Goal: Transaction & Acquisition: Purchase product/service

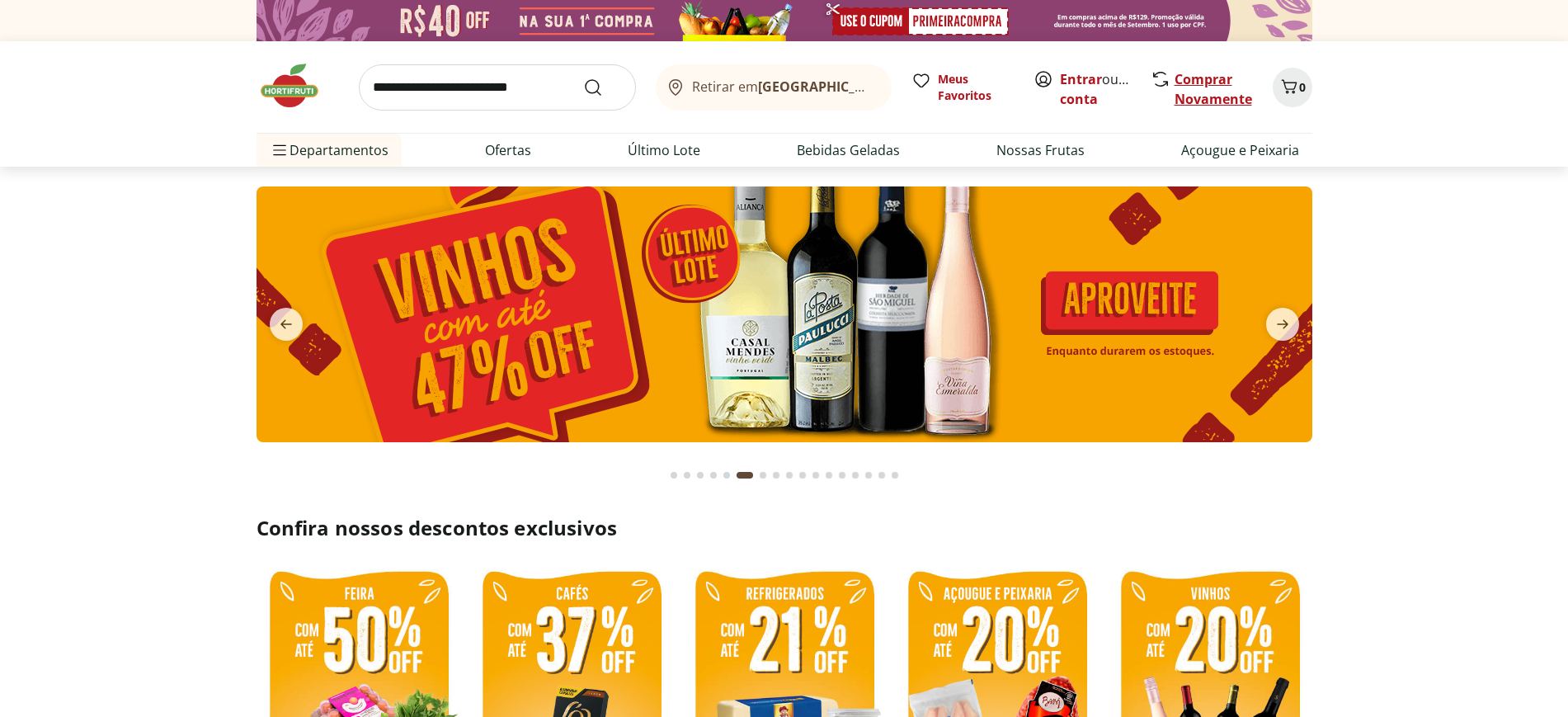
click at [1189, 98] on link "Comprar Novamente" at bounding box center [1213, 90] width 77 height 38
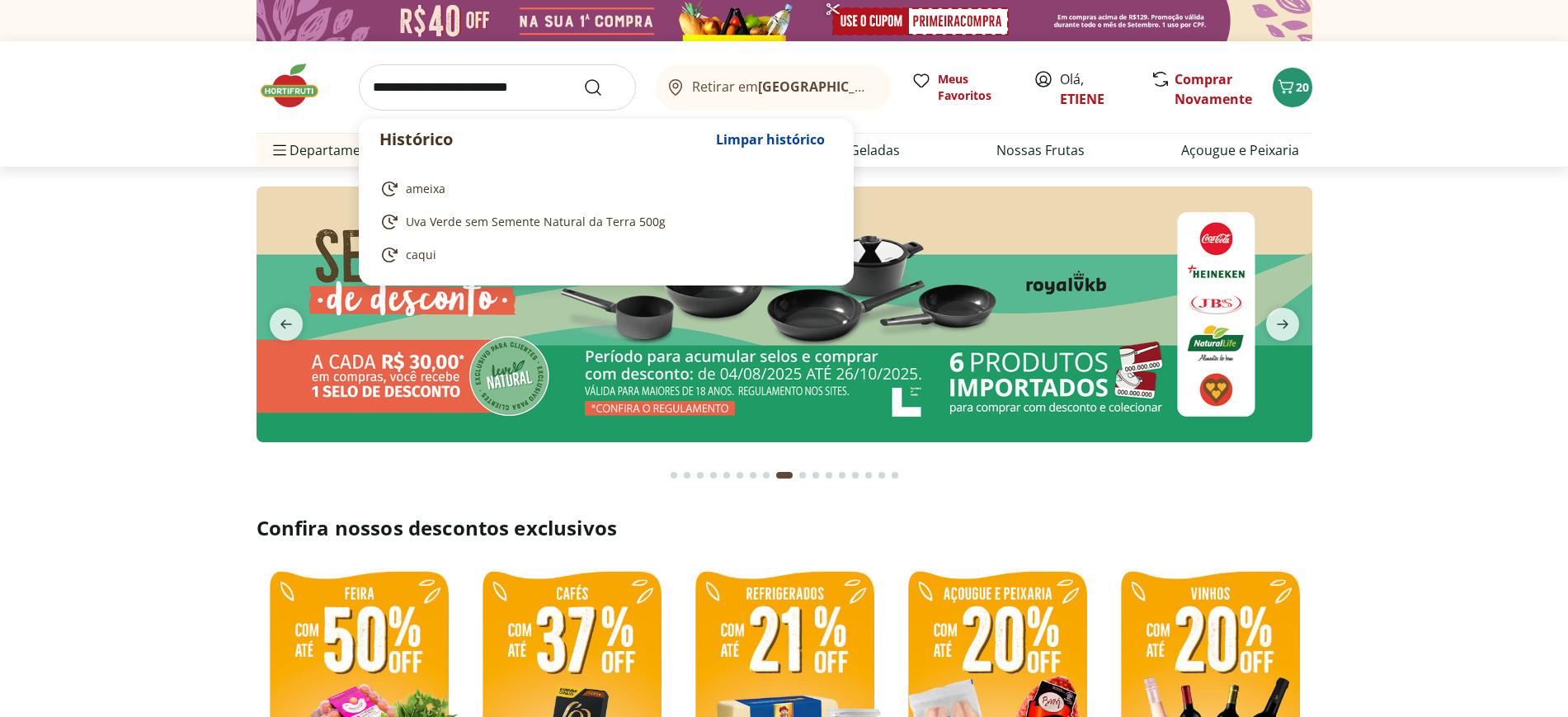
click at [508, 90] on input "search" at bounding box center [497, 87] width 277 height 46
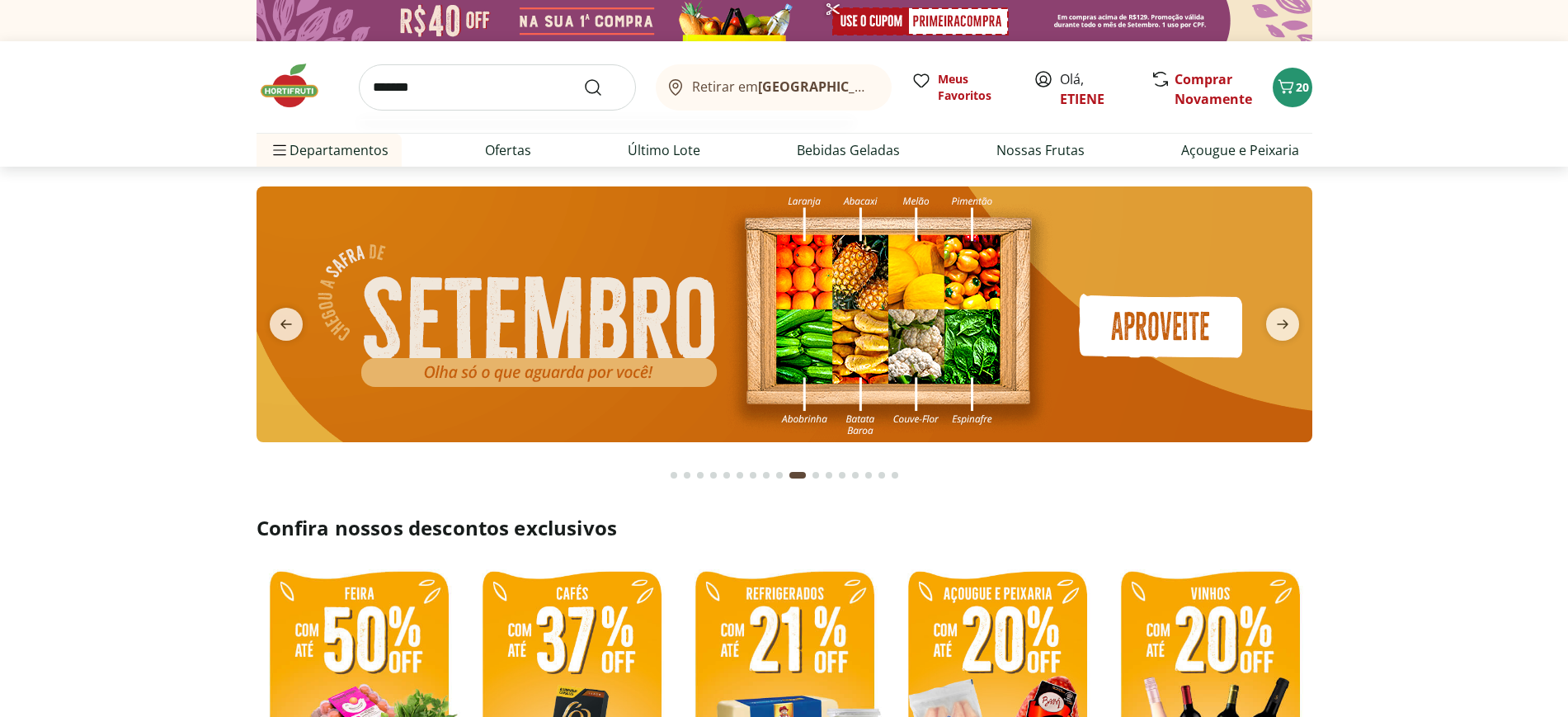
type input "*******"
click at [584, 77] on button "Submit Search" at bounding box center [604, 87] width 40 height 20
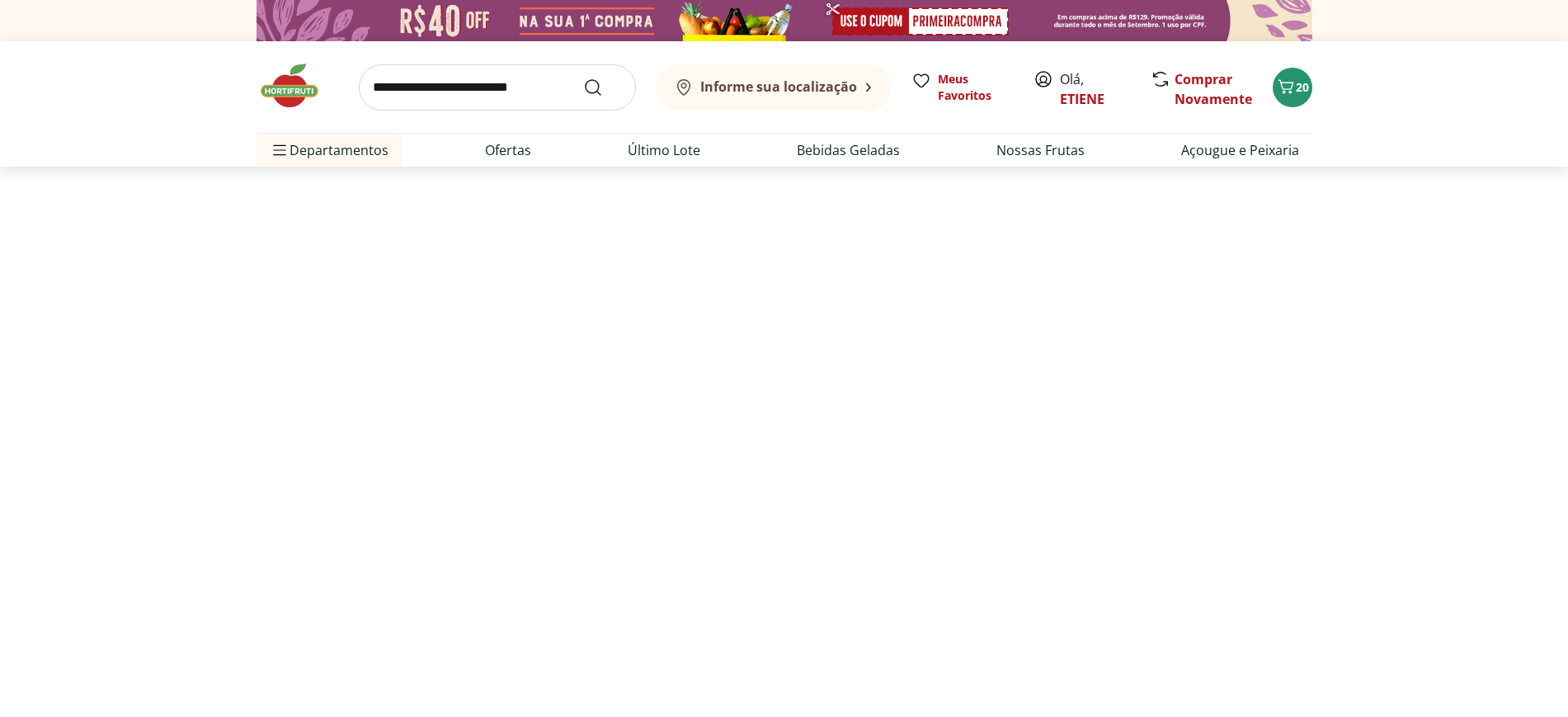
select select "**********"
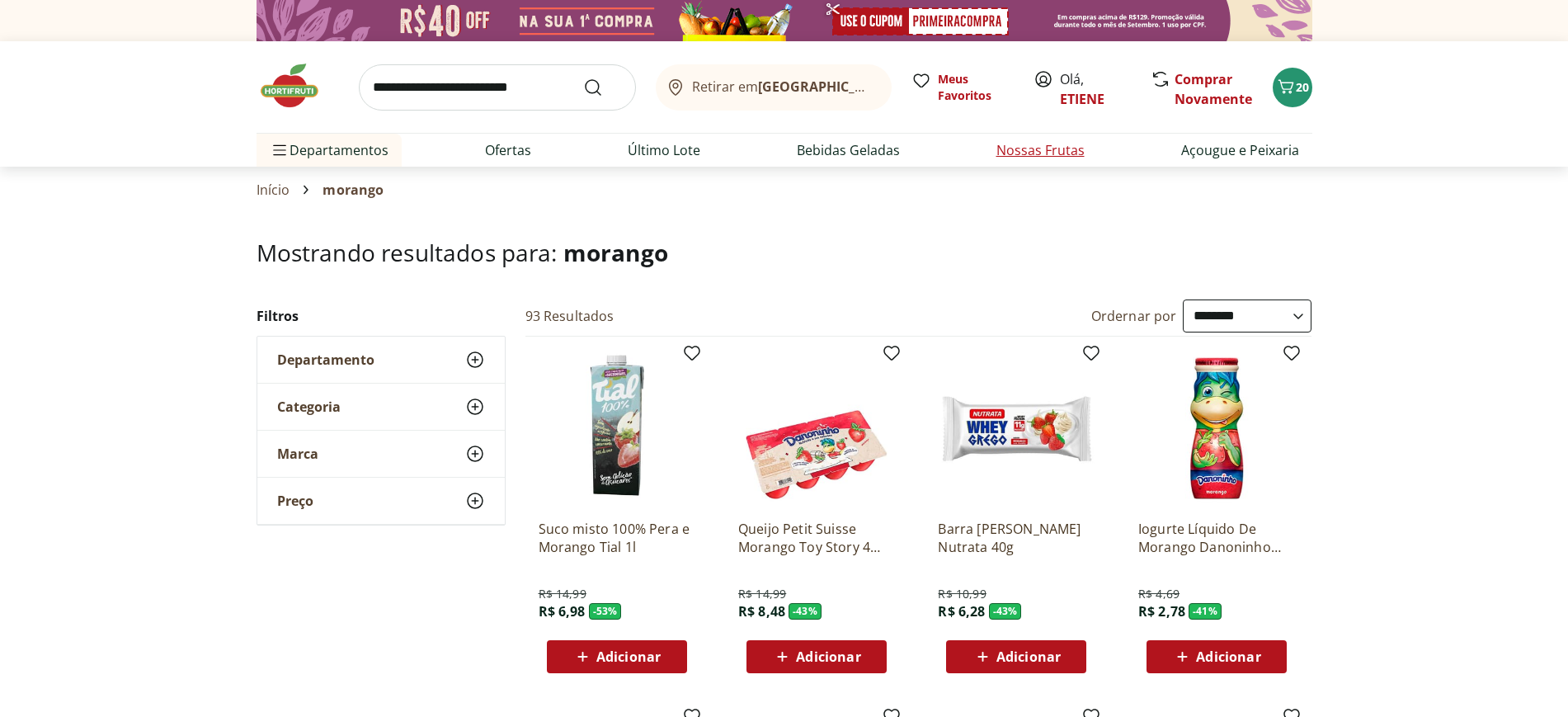
click at [1031, 148] on link "Nossas Frutas" at bounding box center [1040, 150] width 88 height 20
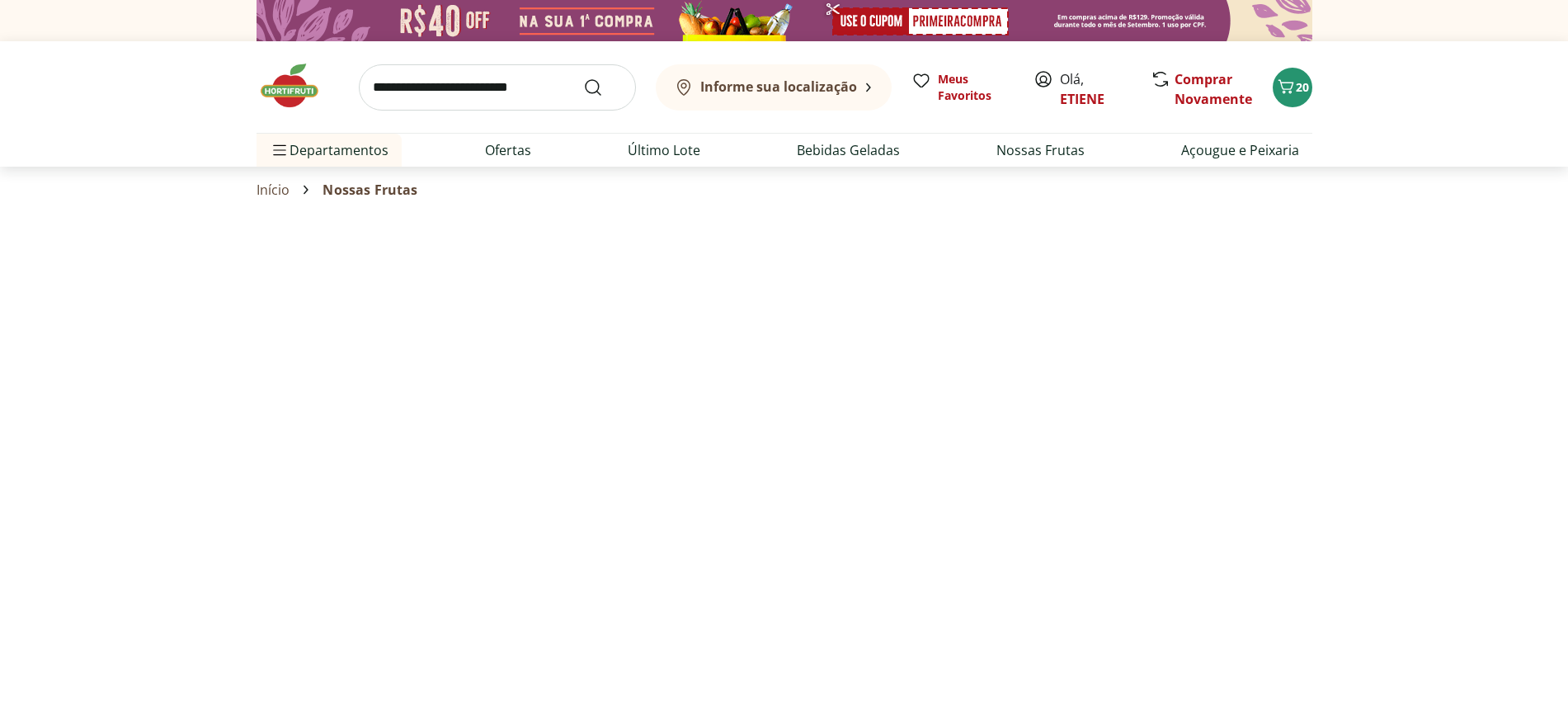
select select "**********"
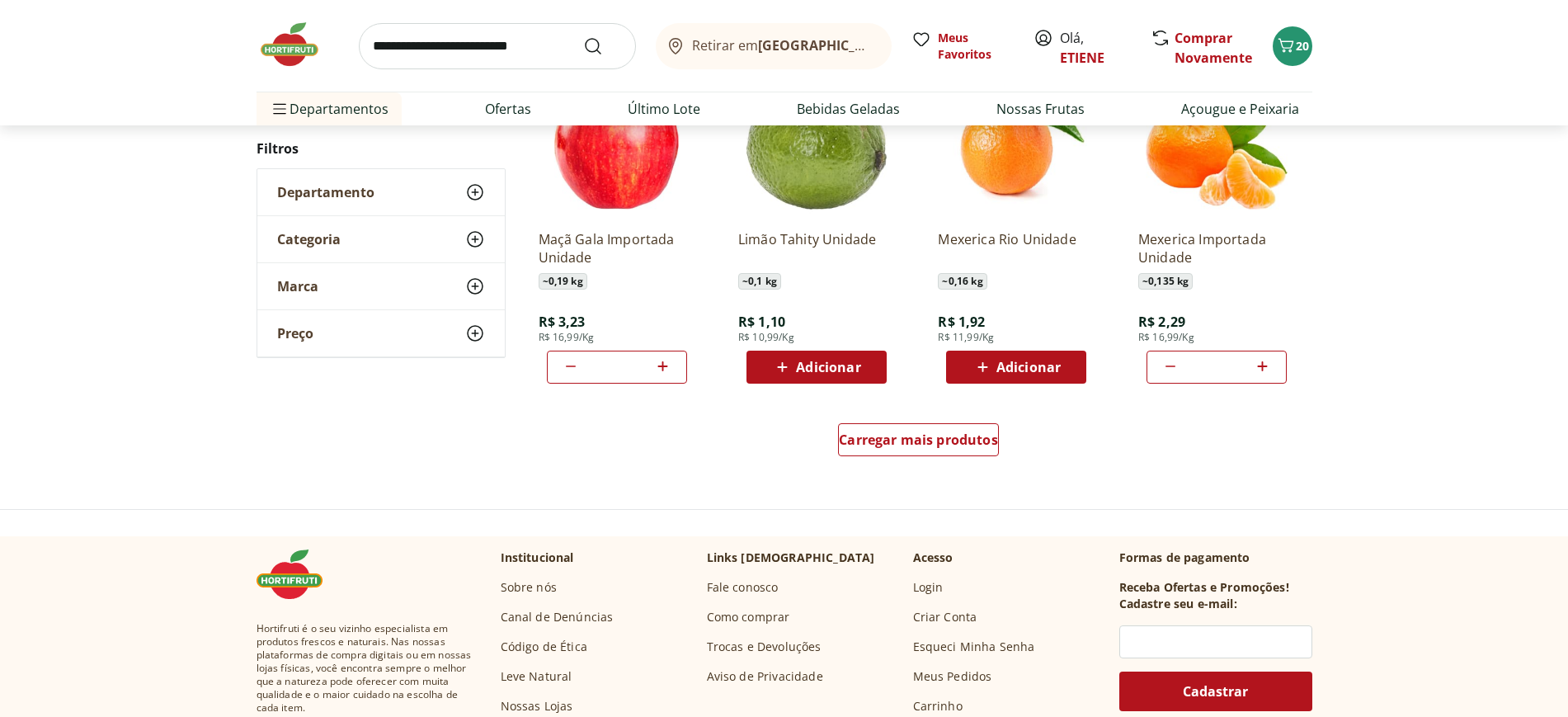
scroll to position [1031, 0]
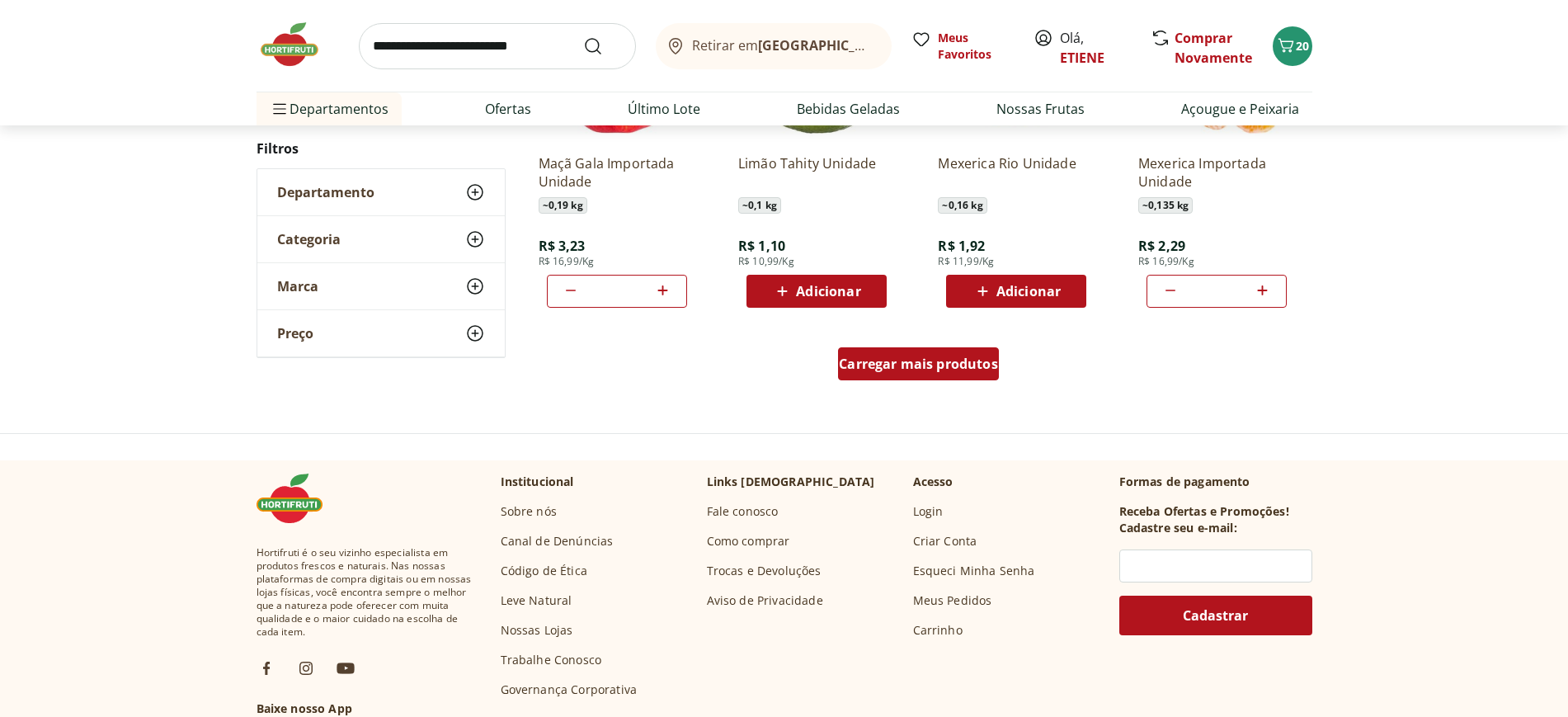
click at [959, 370] on span "Carregar mais produtos" at bounding box center [918, 364] width 159 height 13
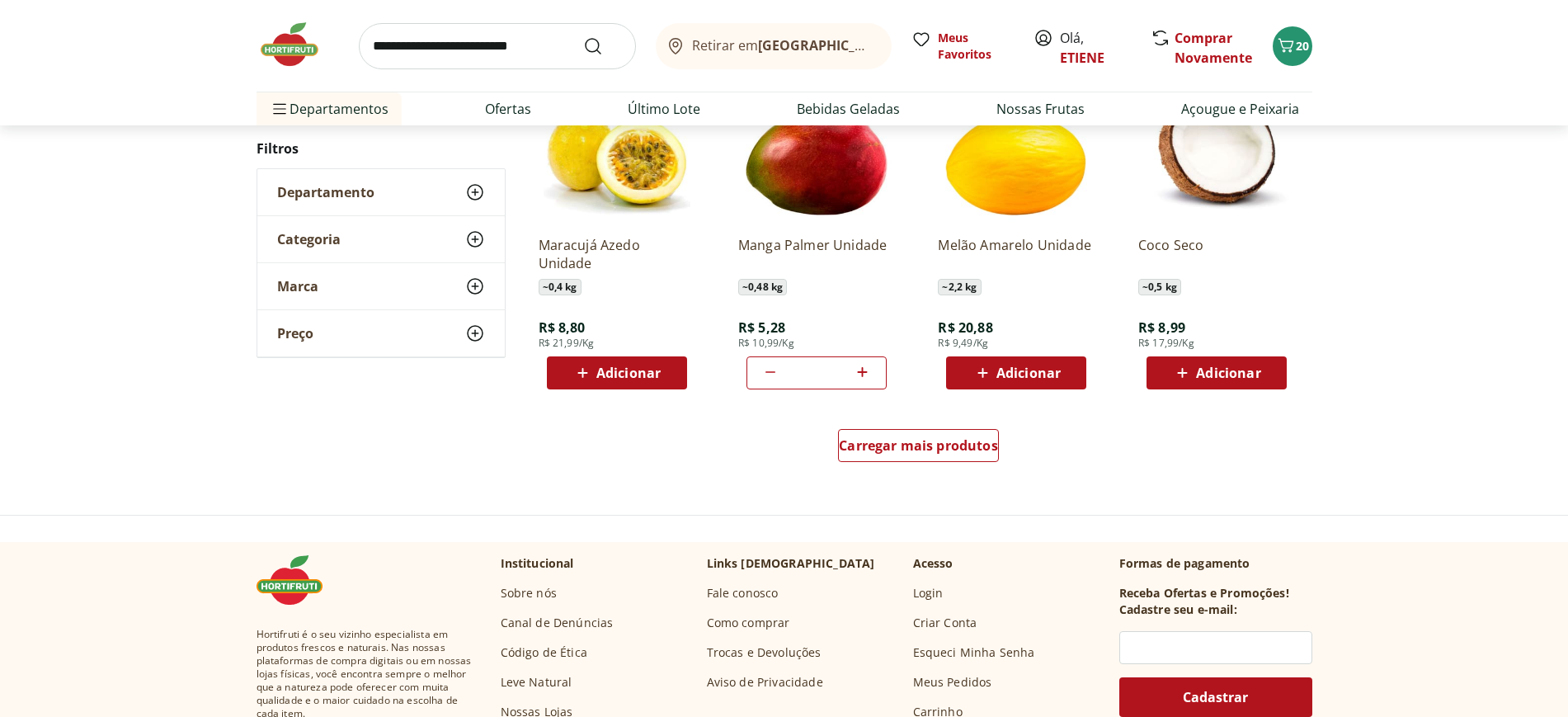
scroll to position [2167, 0]
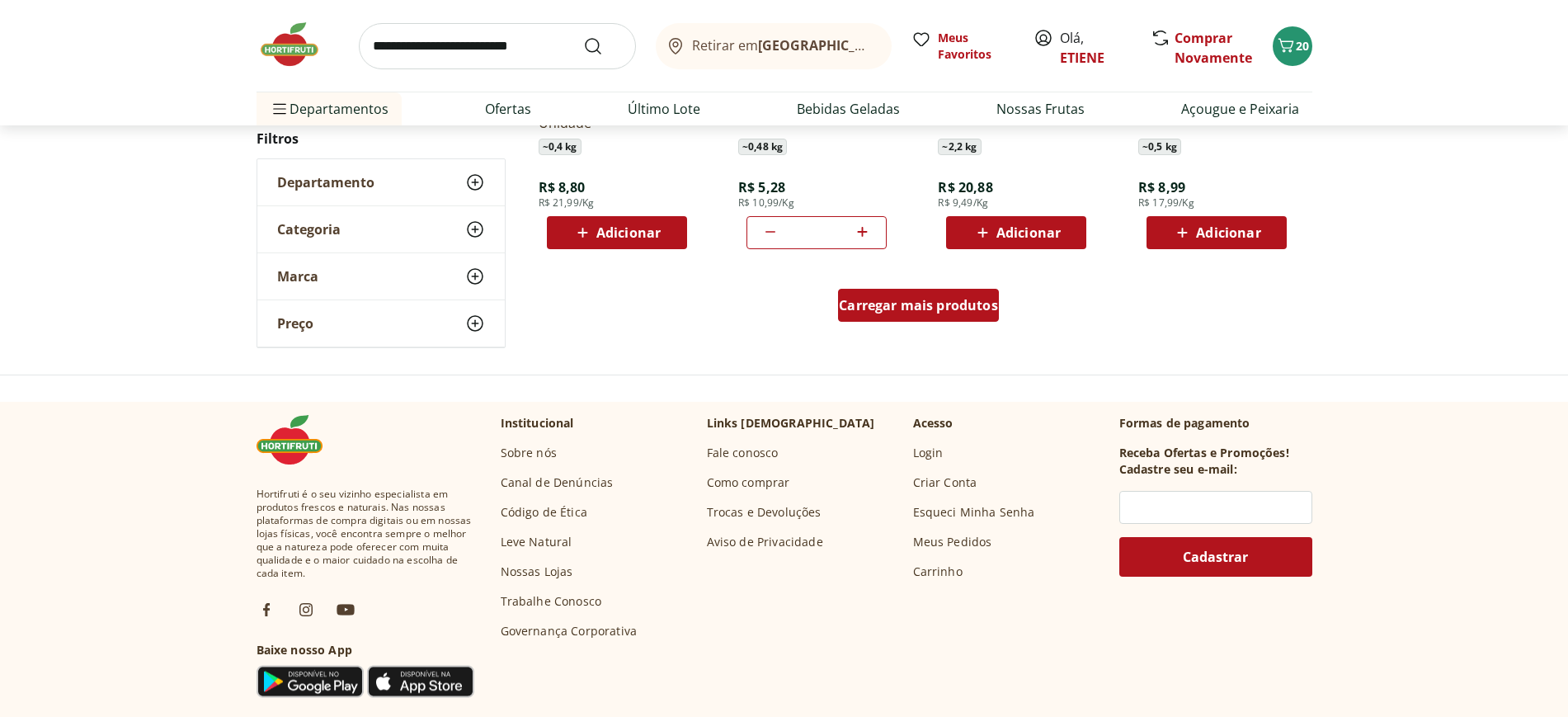
click at [959, 307] on span "Carregar mais produtos" at bounding box center [918, 305] width 159 height 13
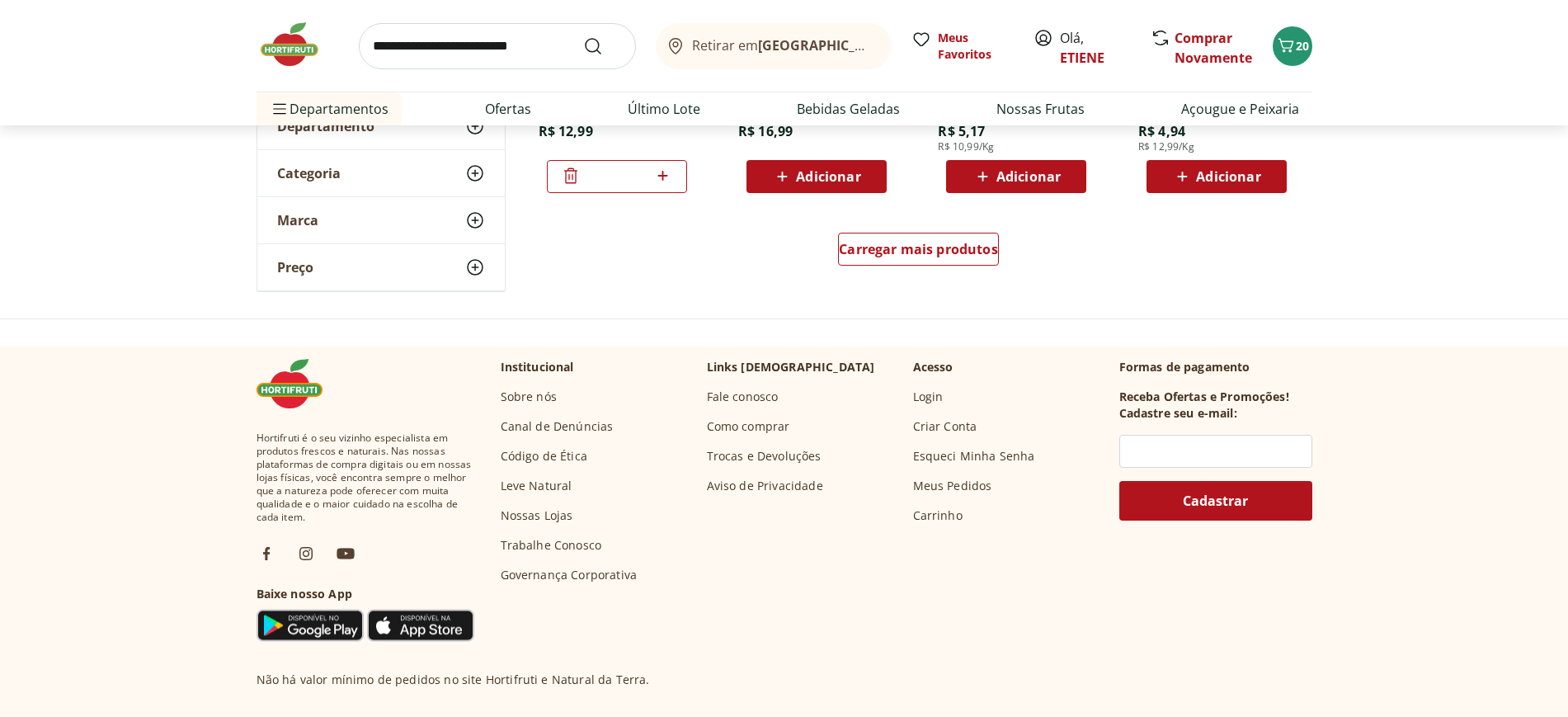
scroll to position [3301, 0]
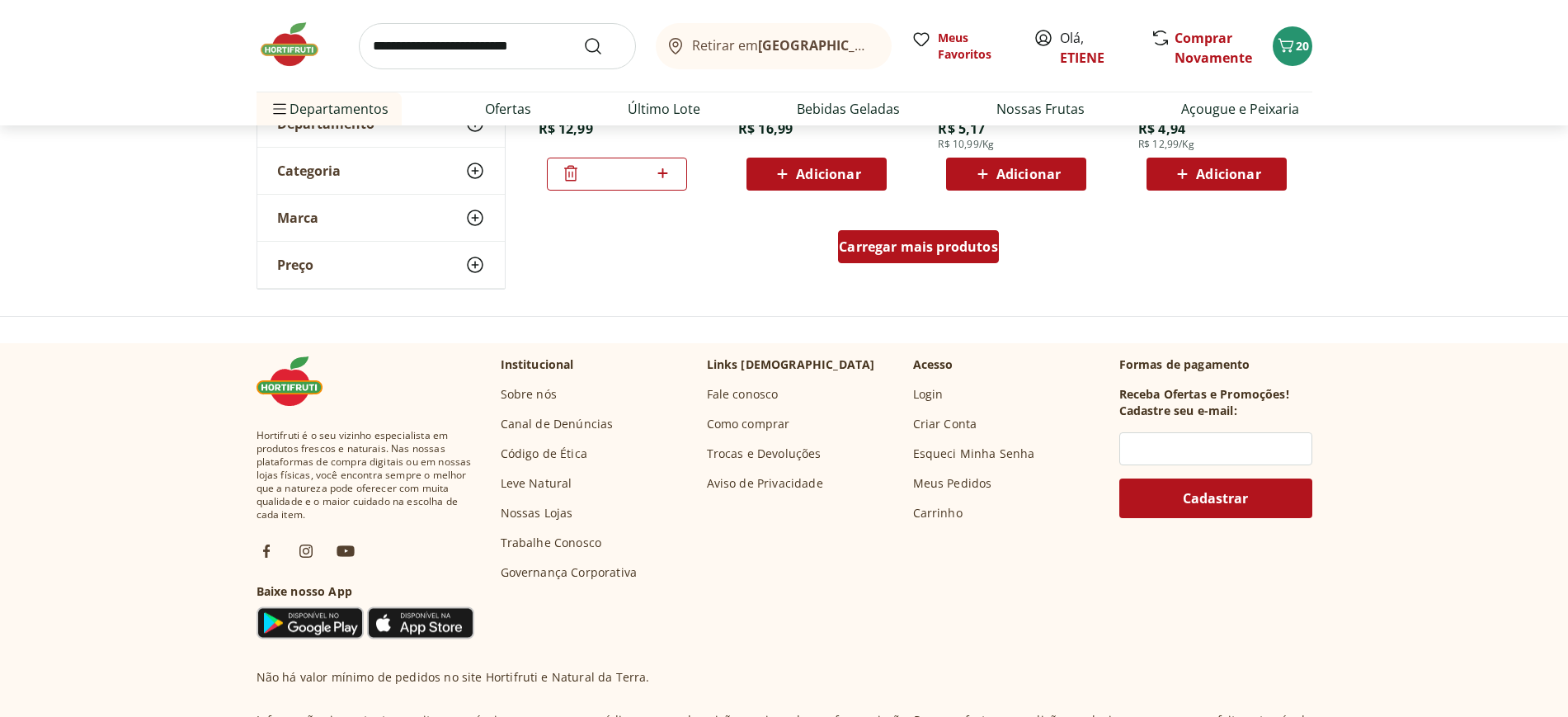
click at [937, 252] on span "Carregar mais produtos" at bounding box center [918, 246] width 159 height 13
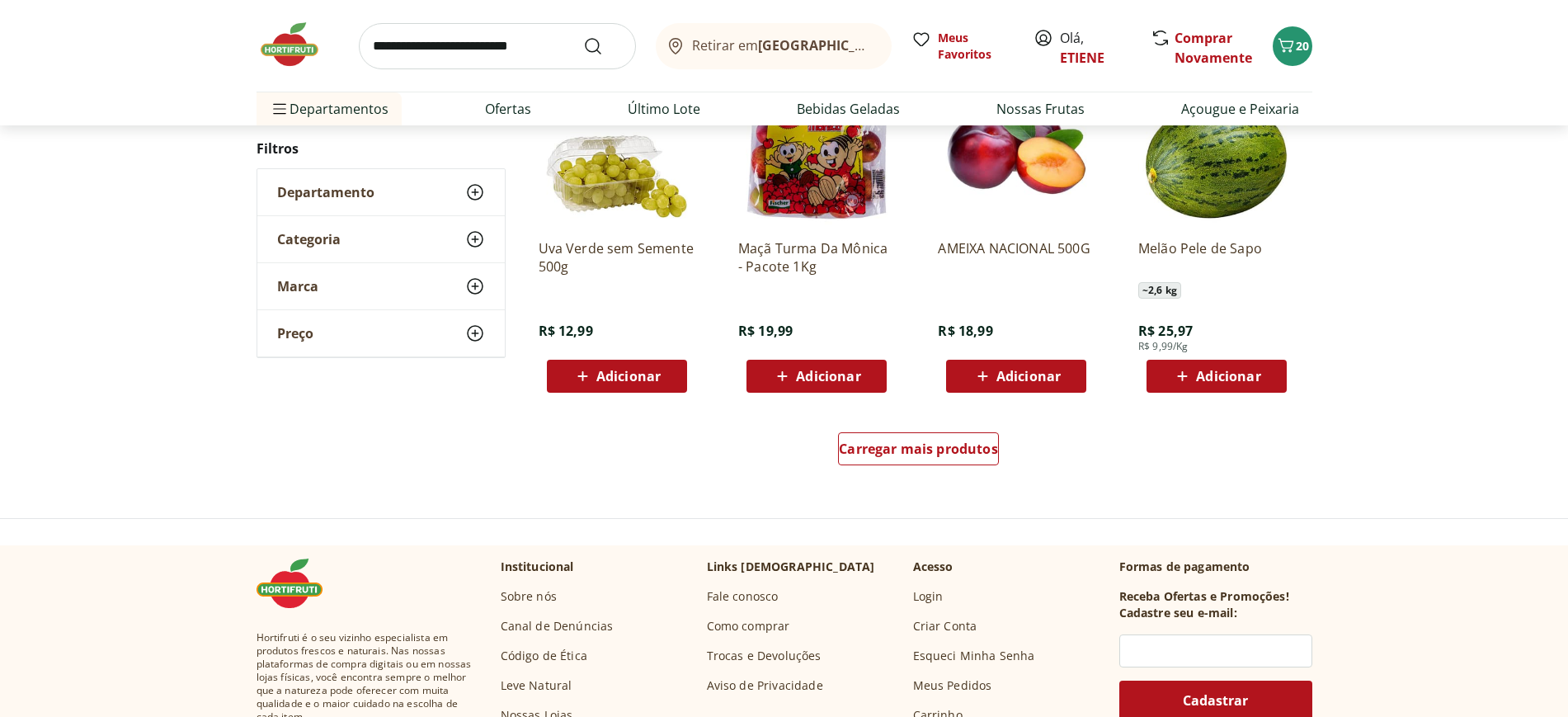
scroll to position [4230, 0]
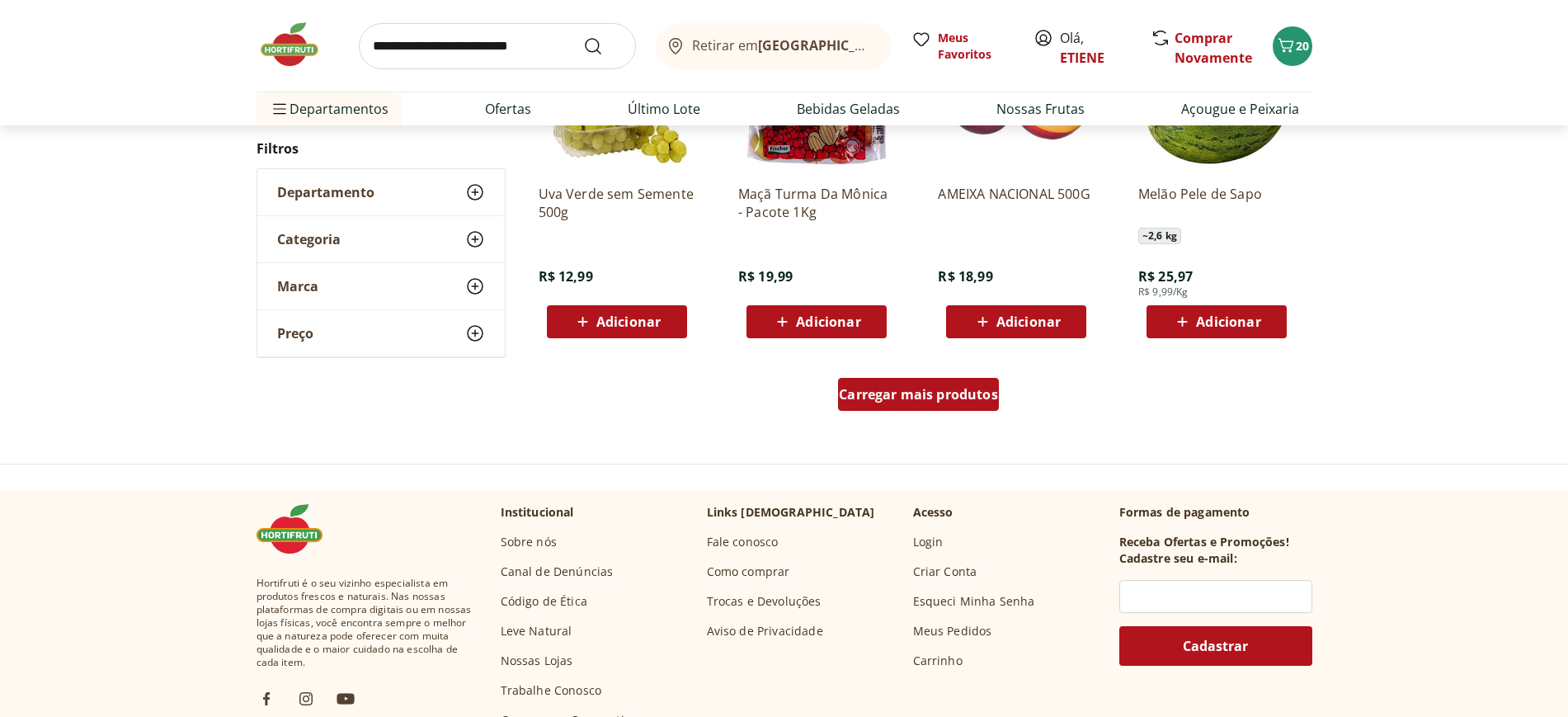
click at [923, 411] on link "Carregar mais produtos" at bounding box center [918, 398] width 161 height 40
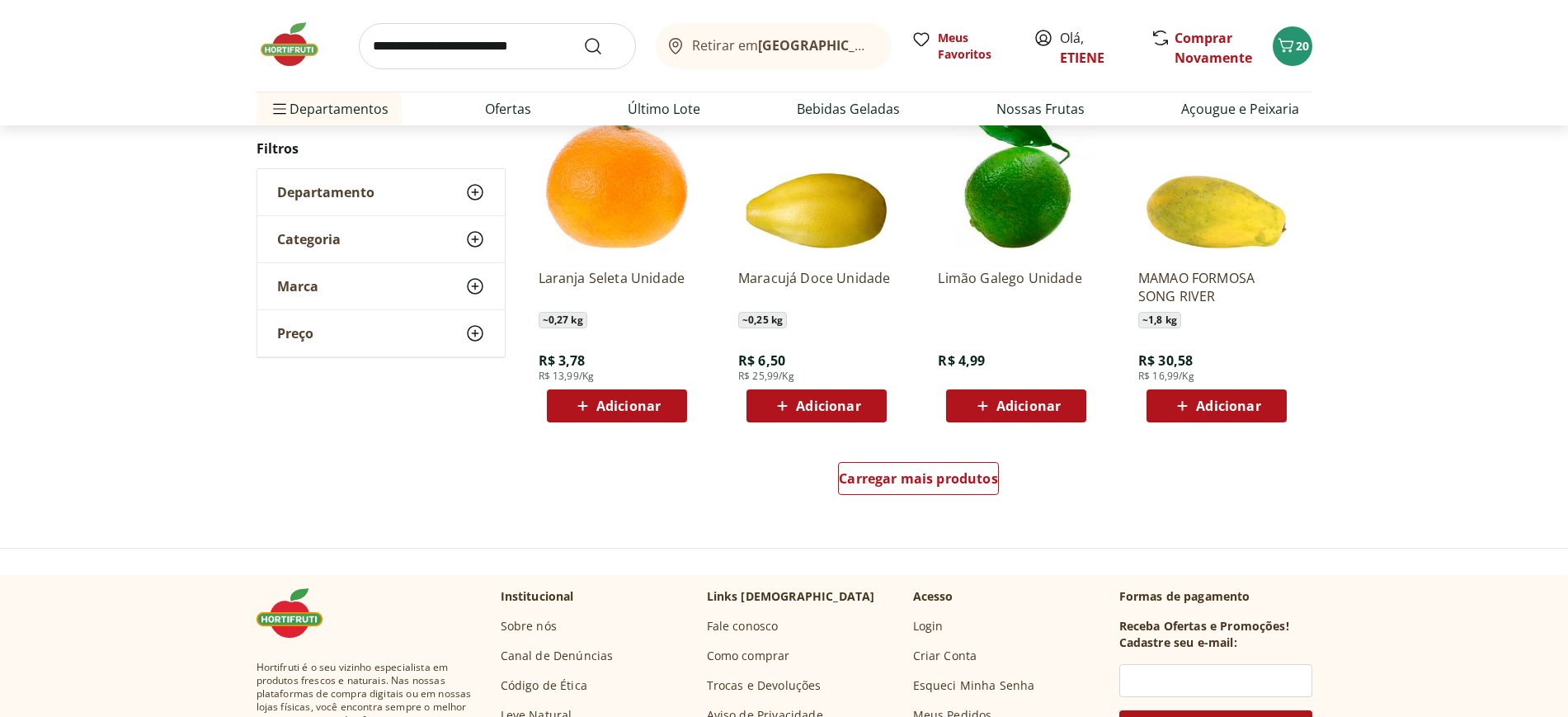
scroll to position [5261, 0]
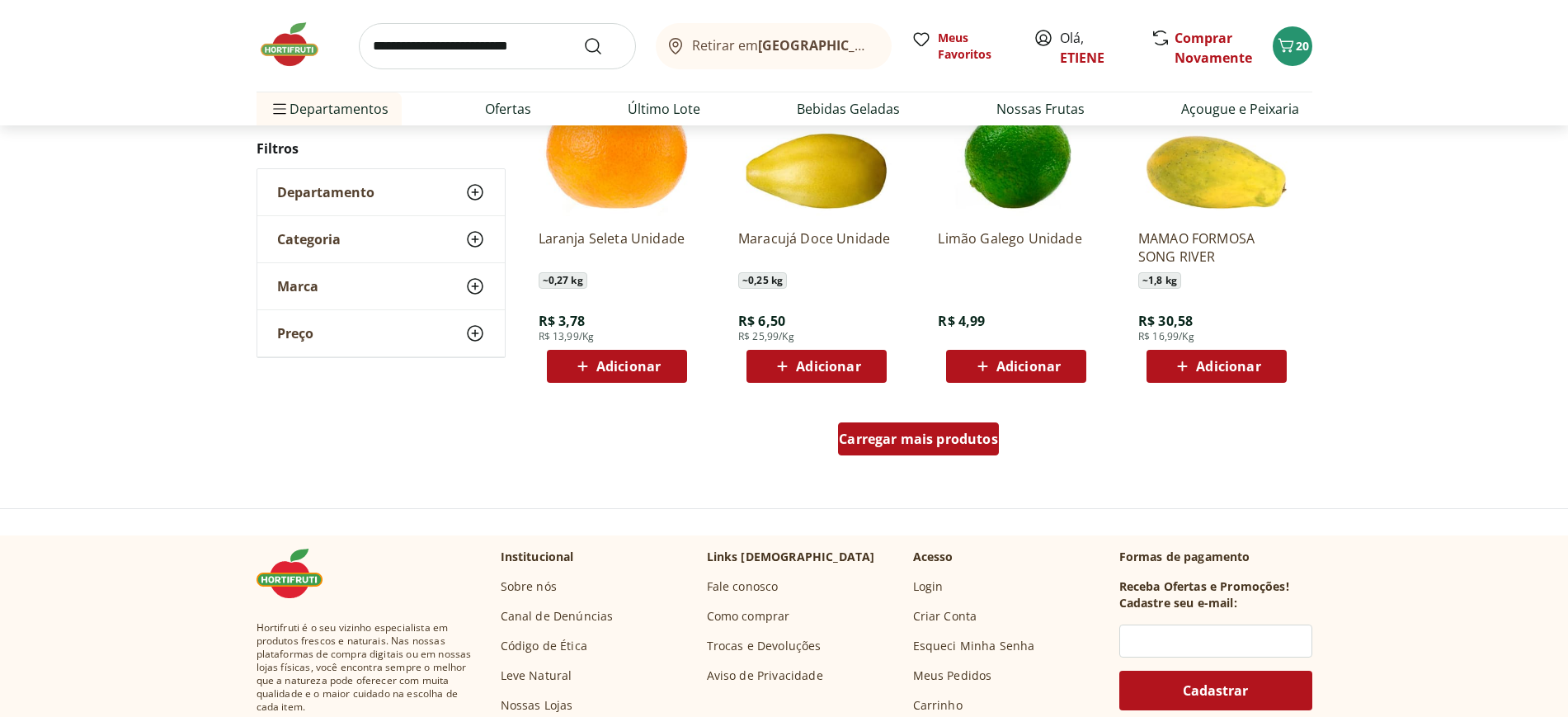
click at [967, 435] on span "Carregar mais produtos" at bounding box center [918, 439] width 159 height 13
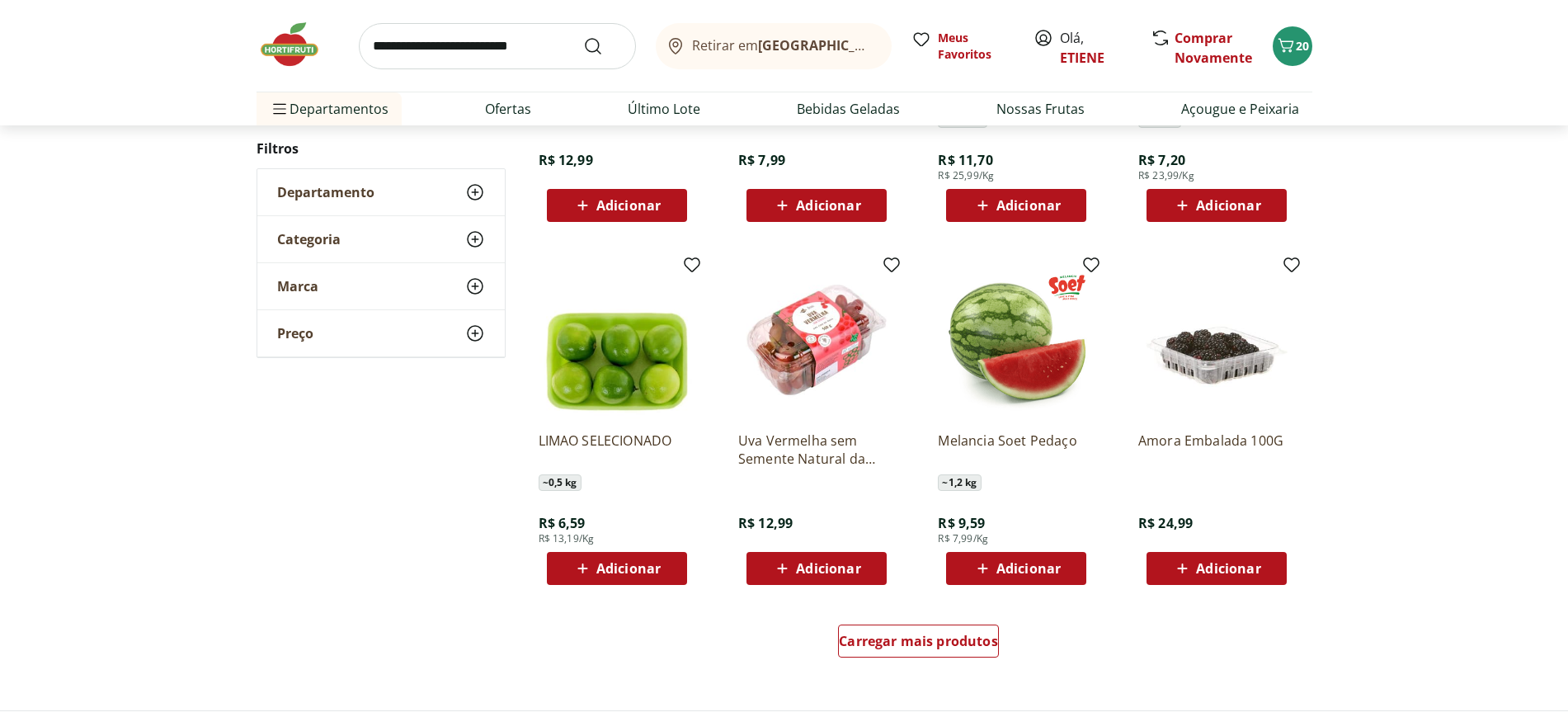
scroll to position [6396, 0]
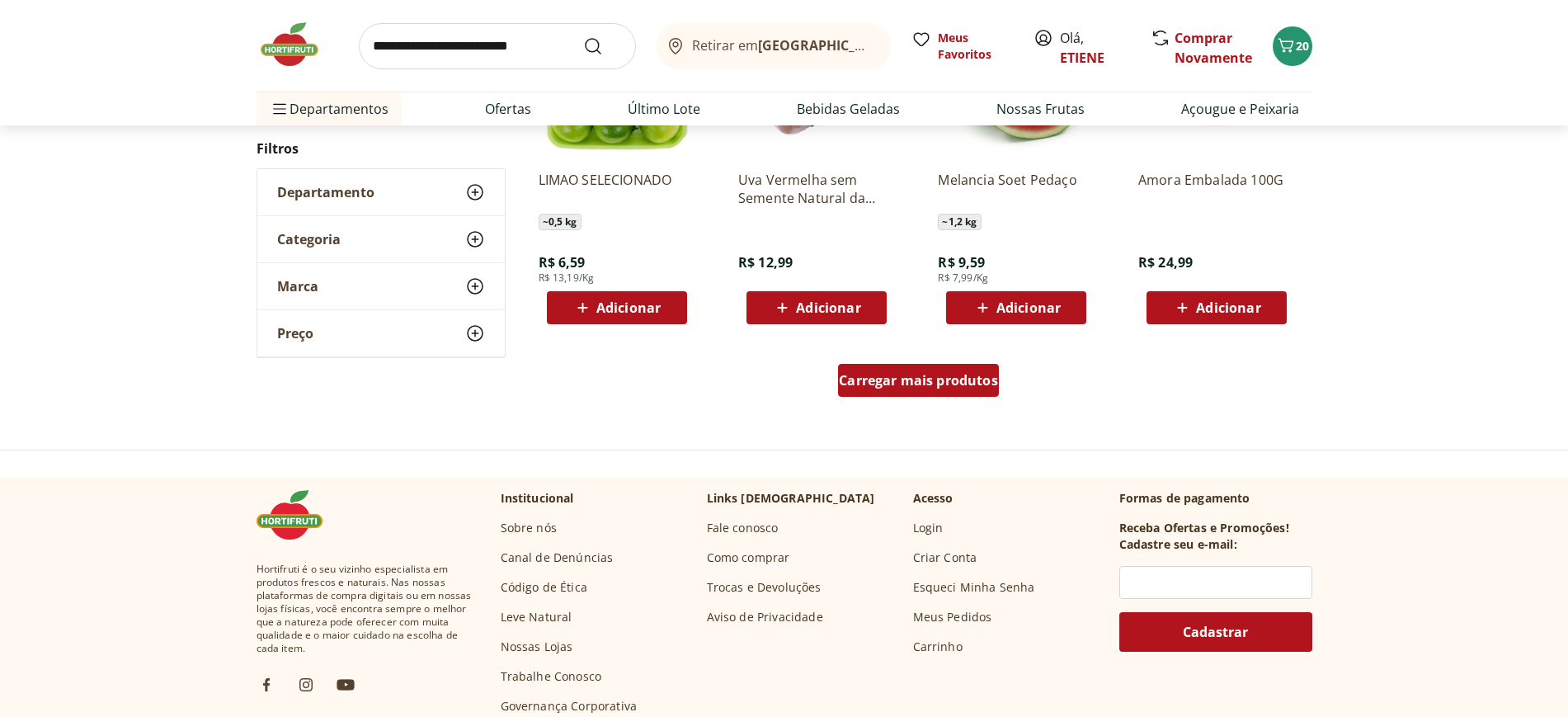
click at [956, 401] on link "Carregar mais produtos" at bounding box center [918, 384] width 161 height 40
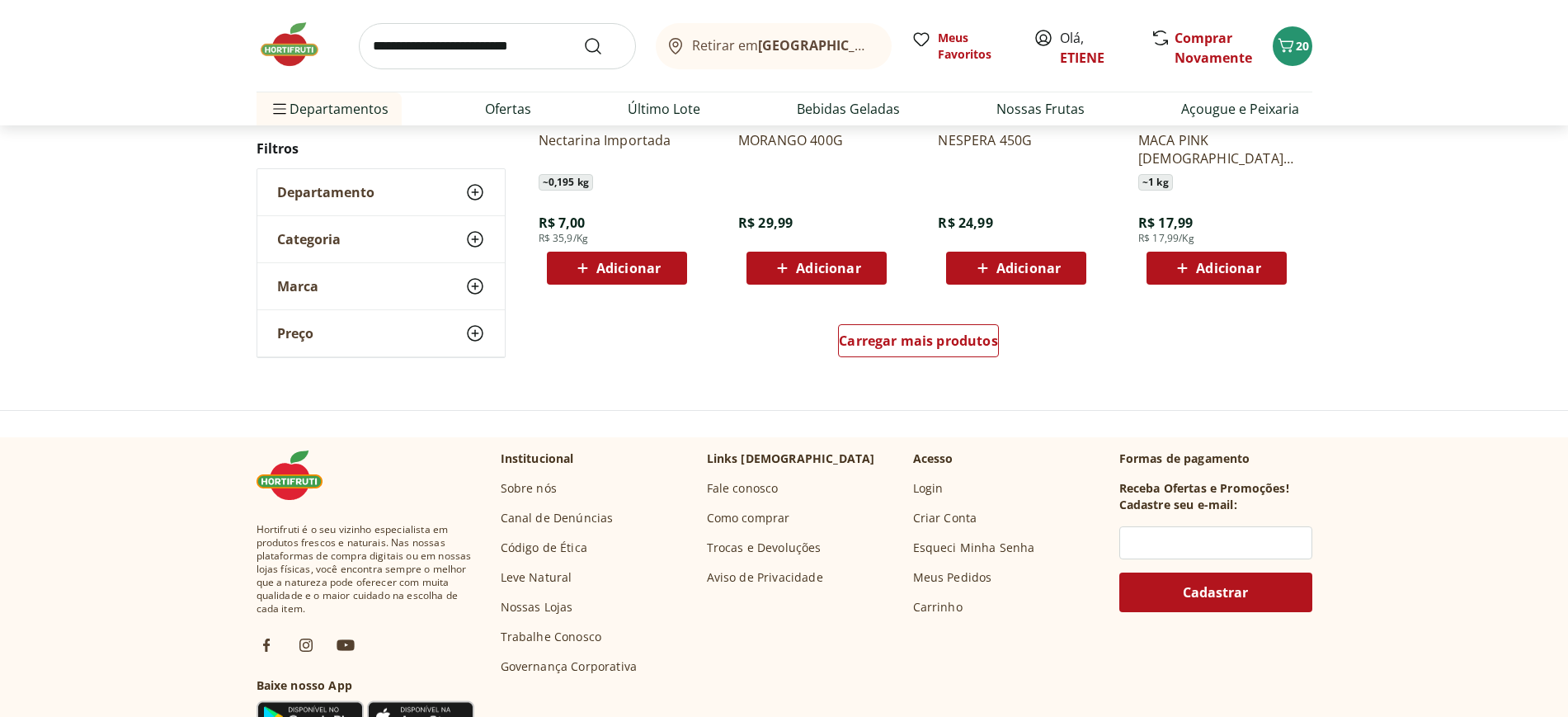
scroll to position [7634, 0]
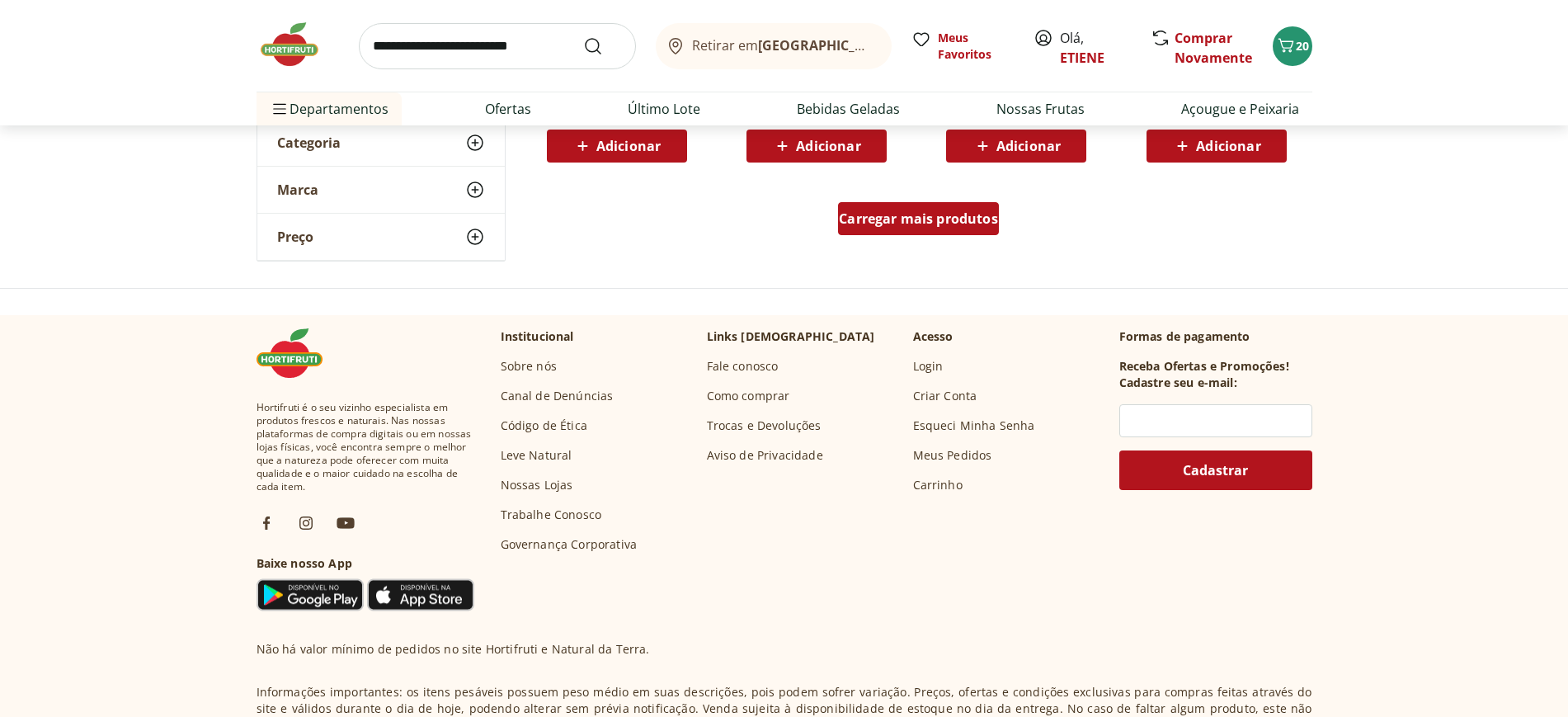
click at [939, 231] on div "Carregar mais produtos" at bounding box center [918, 218] width 161 height 33
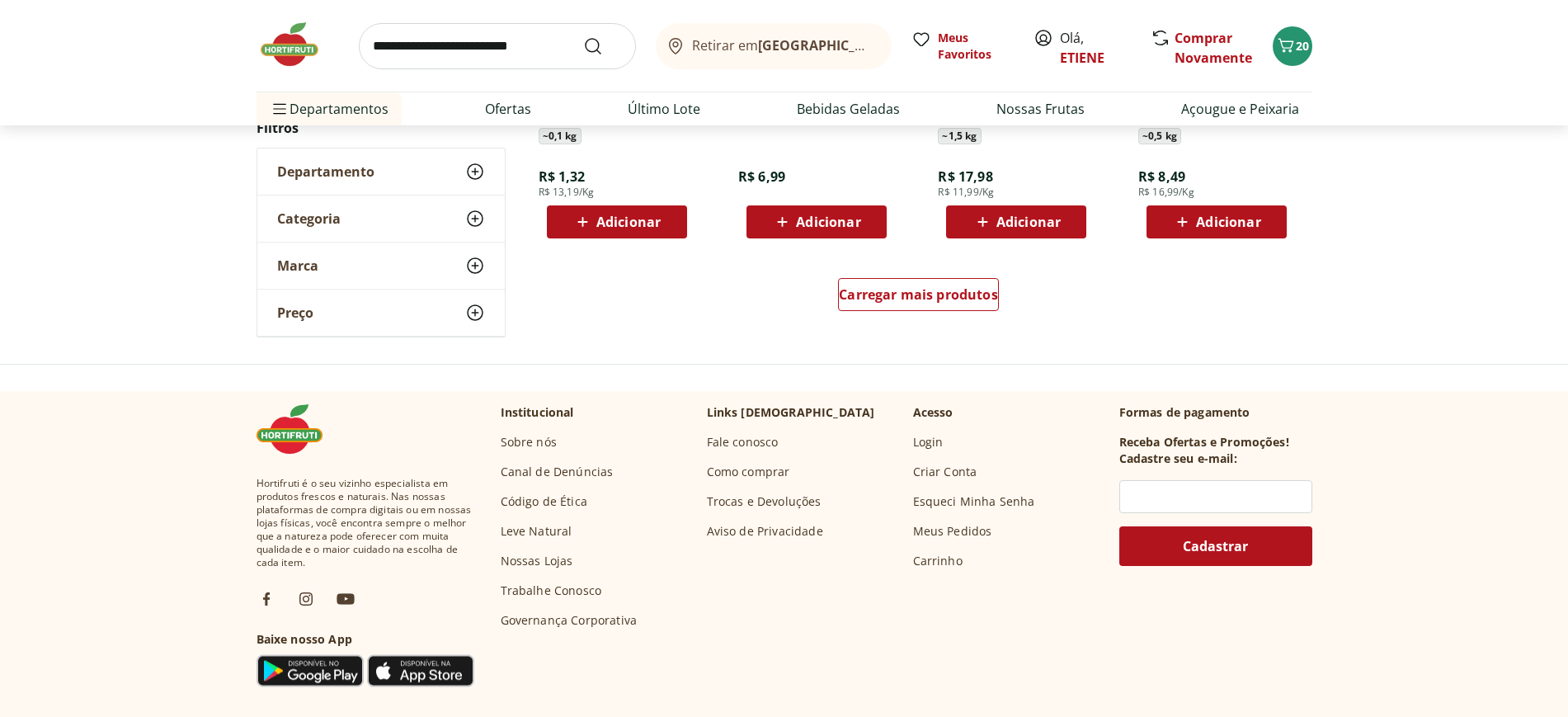
scroll to position [8665, 0]
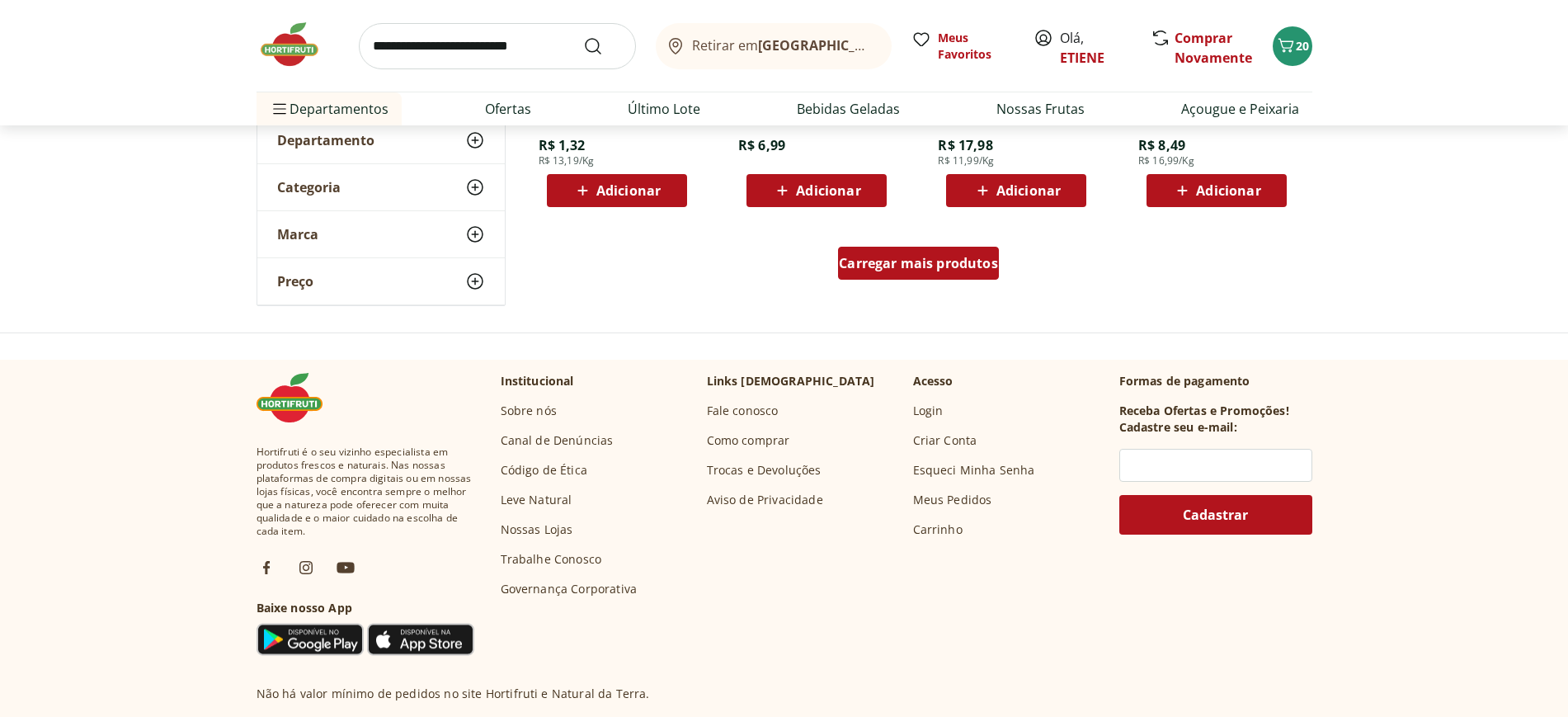
click at [955, 257] on span "Carregar mais produtos" at bounding box center [918, 263] width 159 height 13
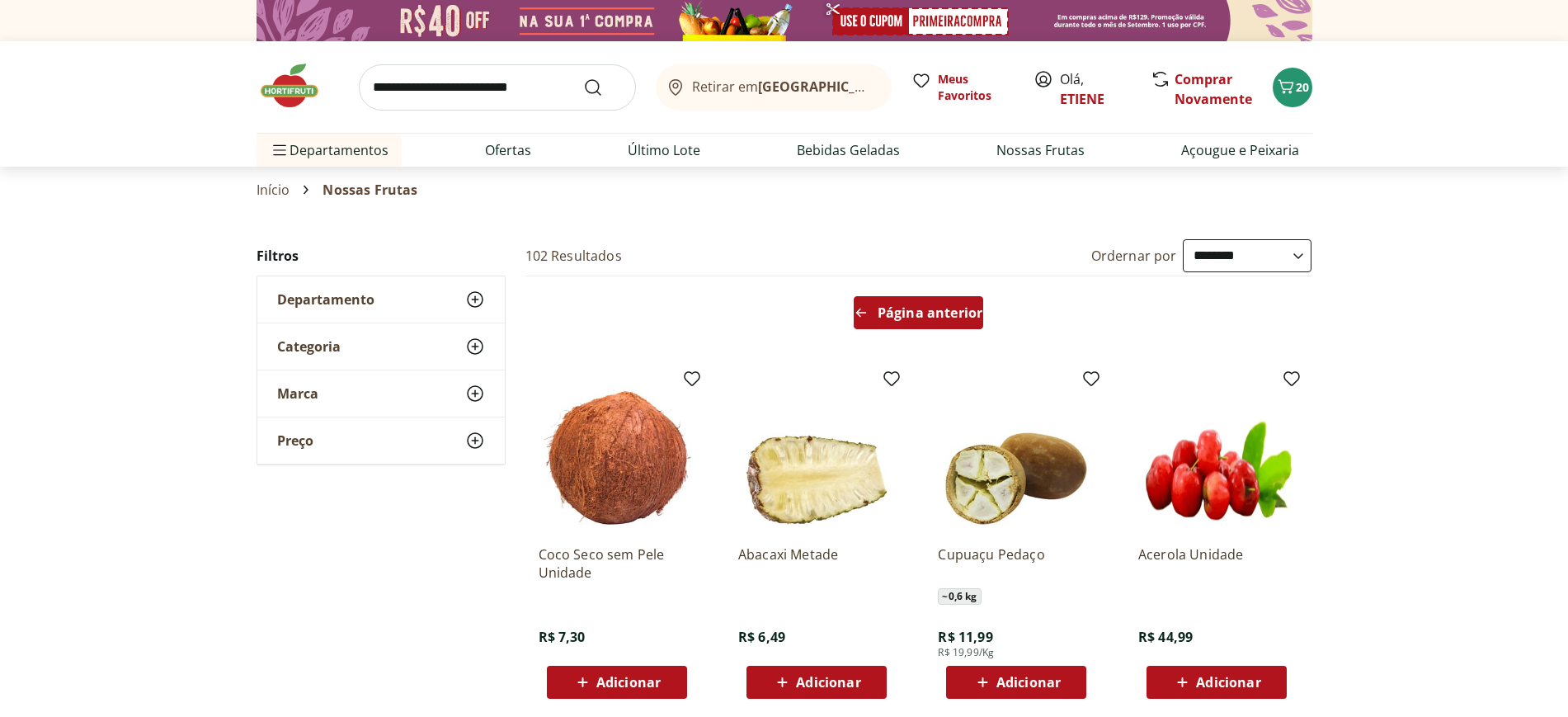
drag, startPoint x: 920, startPoint y: 307, endPoint x: 932, endPoint y: 305, distance: 12.2
click at [919, 307] on span "Página anterior" at bounding box center [930, 312] width 104 height 13
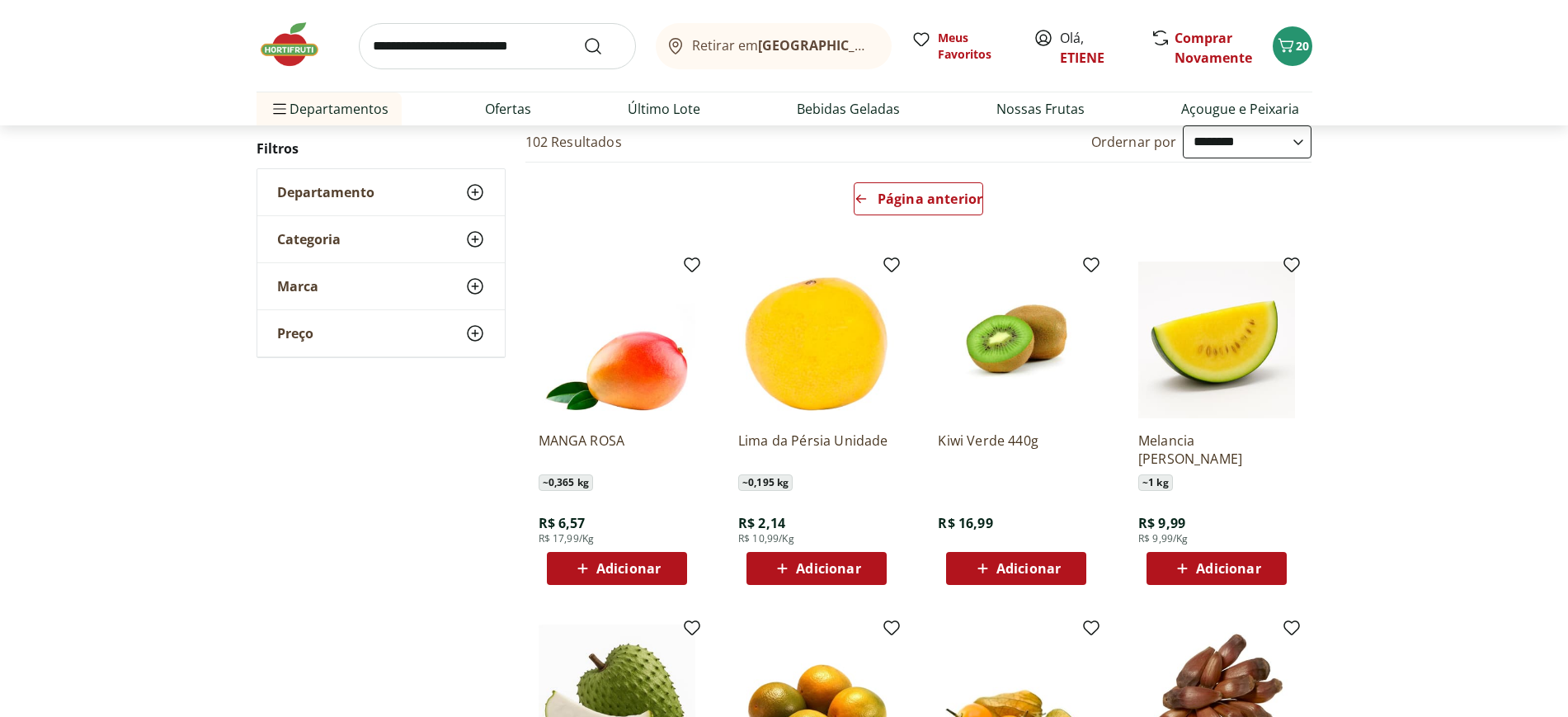
scroll to position [104, 0]
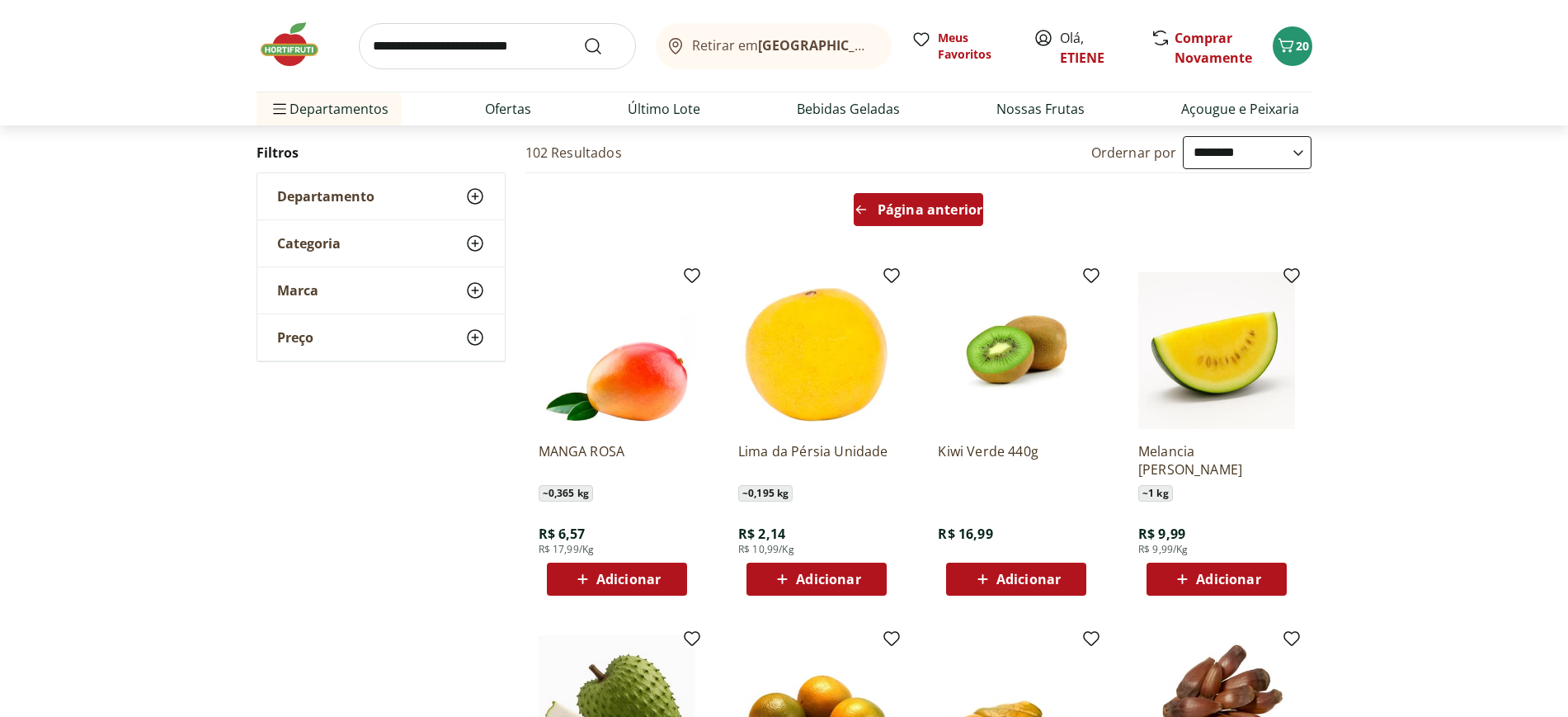
click at [921, 216] on span "Página anterior" at bounding box center [930, 209] width 104 height 13
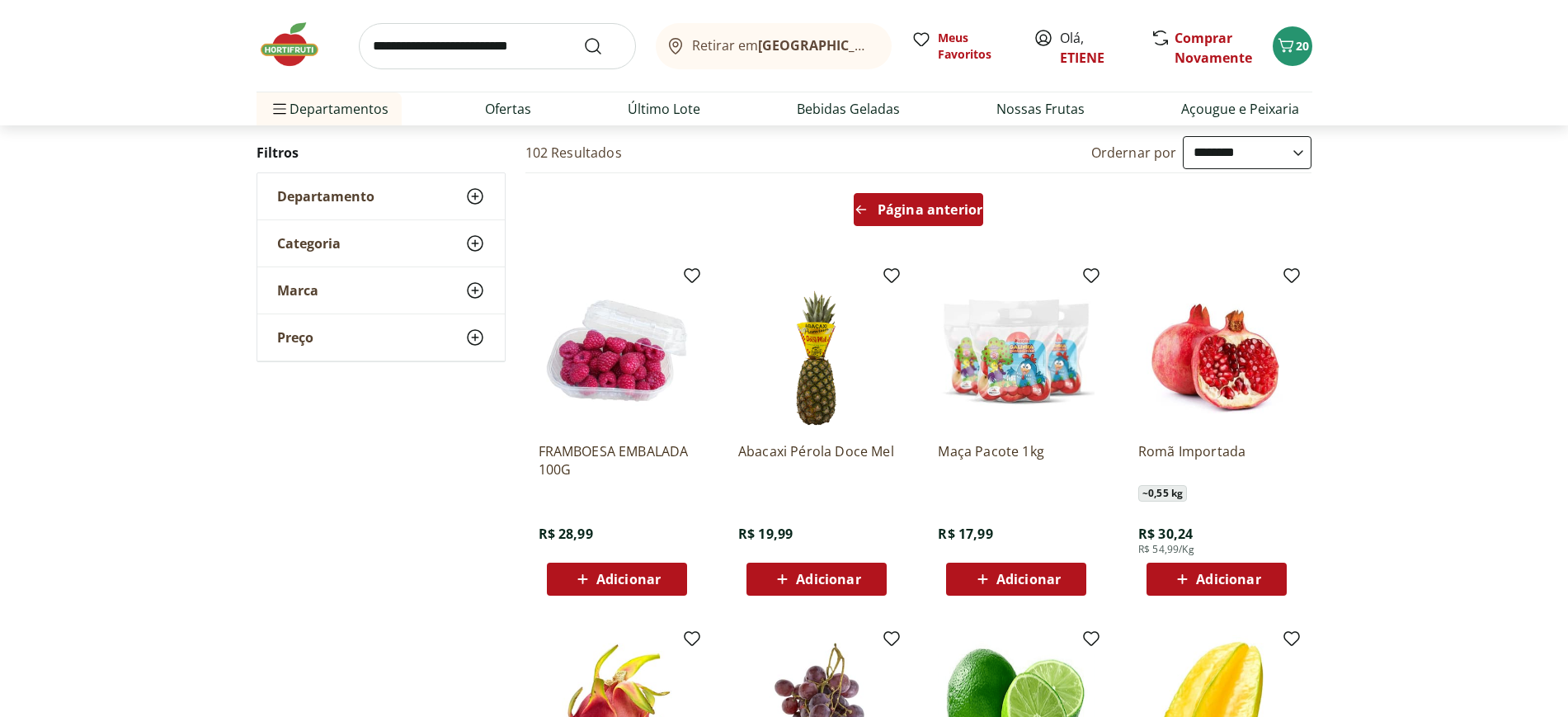
click at [940, 205] on span "Página anterior" at bounding box center [930, 209] width 104 height 13
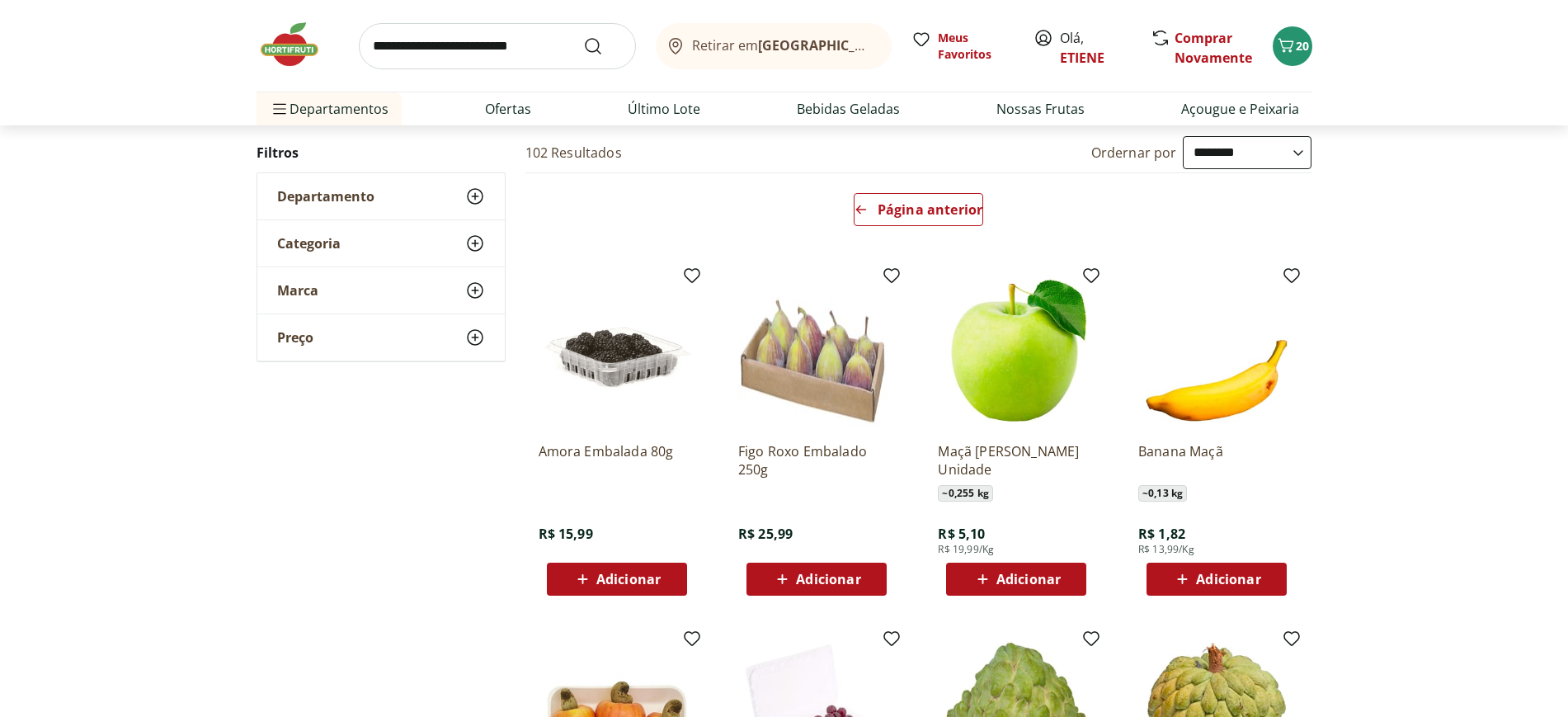
click at [1061, 571] on div "Adicionar" at bounding box center [1016, 580] width 114 height 30
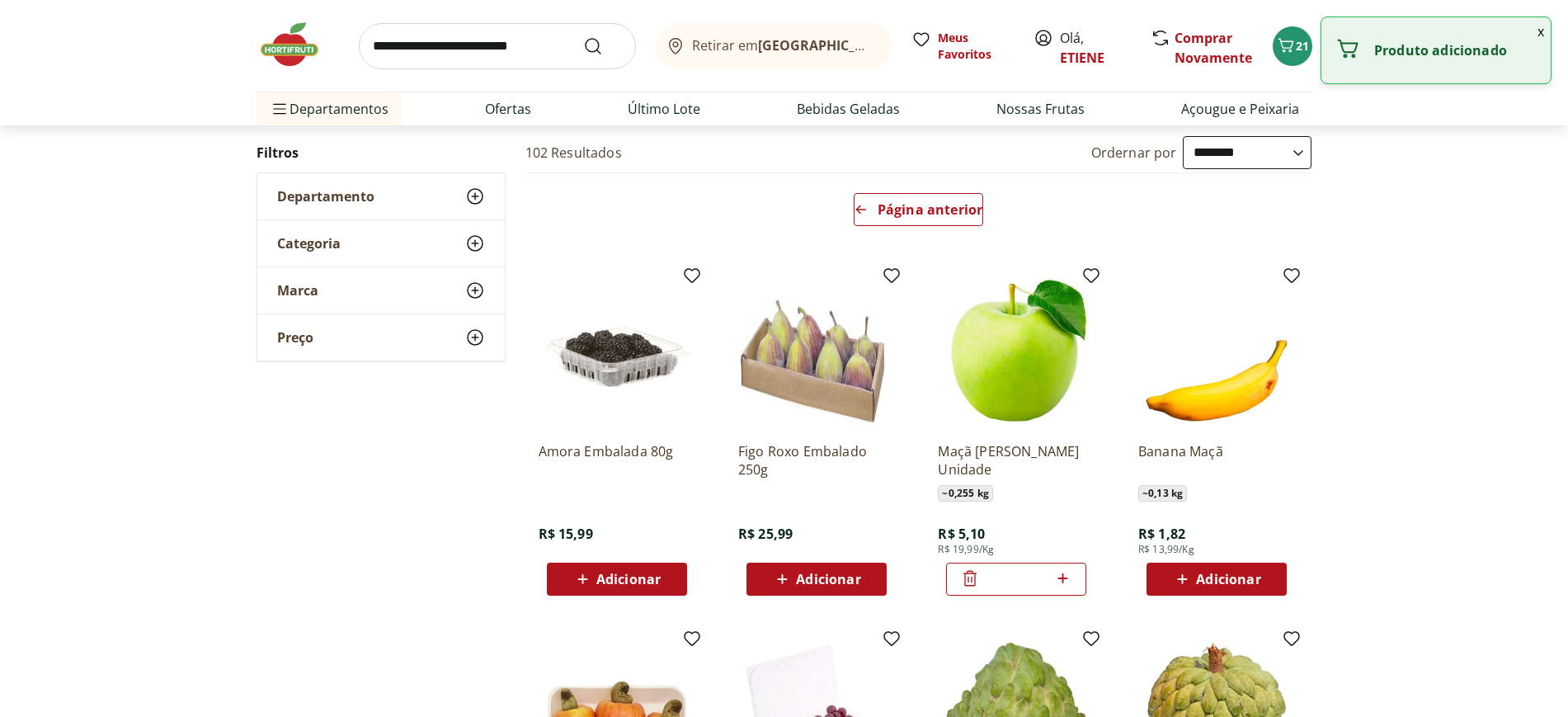
click at [1062, 573] on icon at bounding box center [1063, 578] width 21 height 20
type input "*"
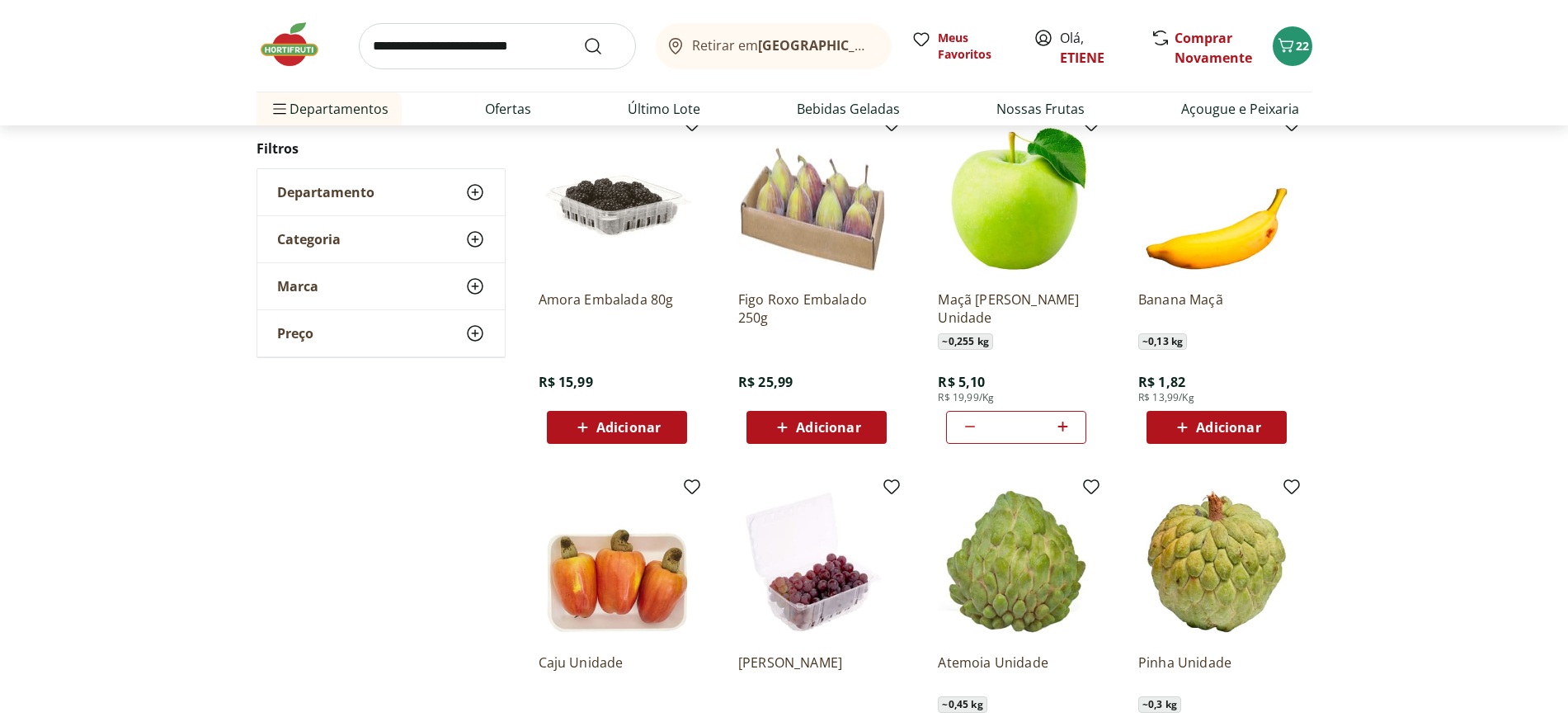
scroll to position [0, 0]
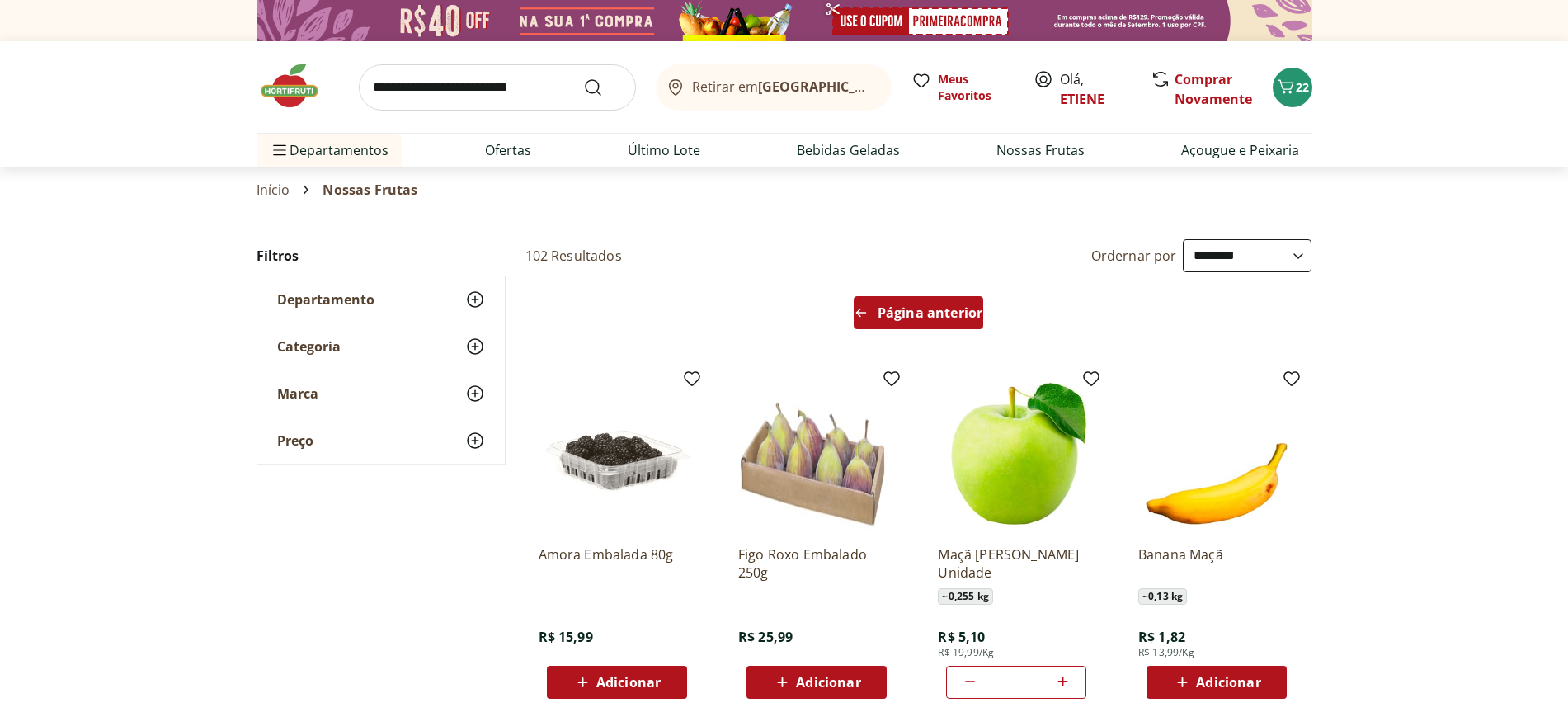
click at [931, 300] on div "Página anterior" at bounding box center [918, 312] width 130 height 33
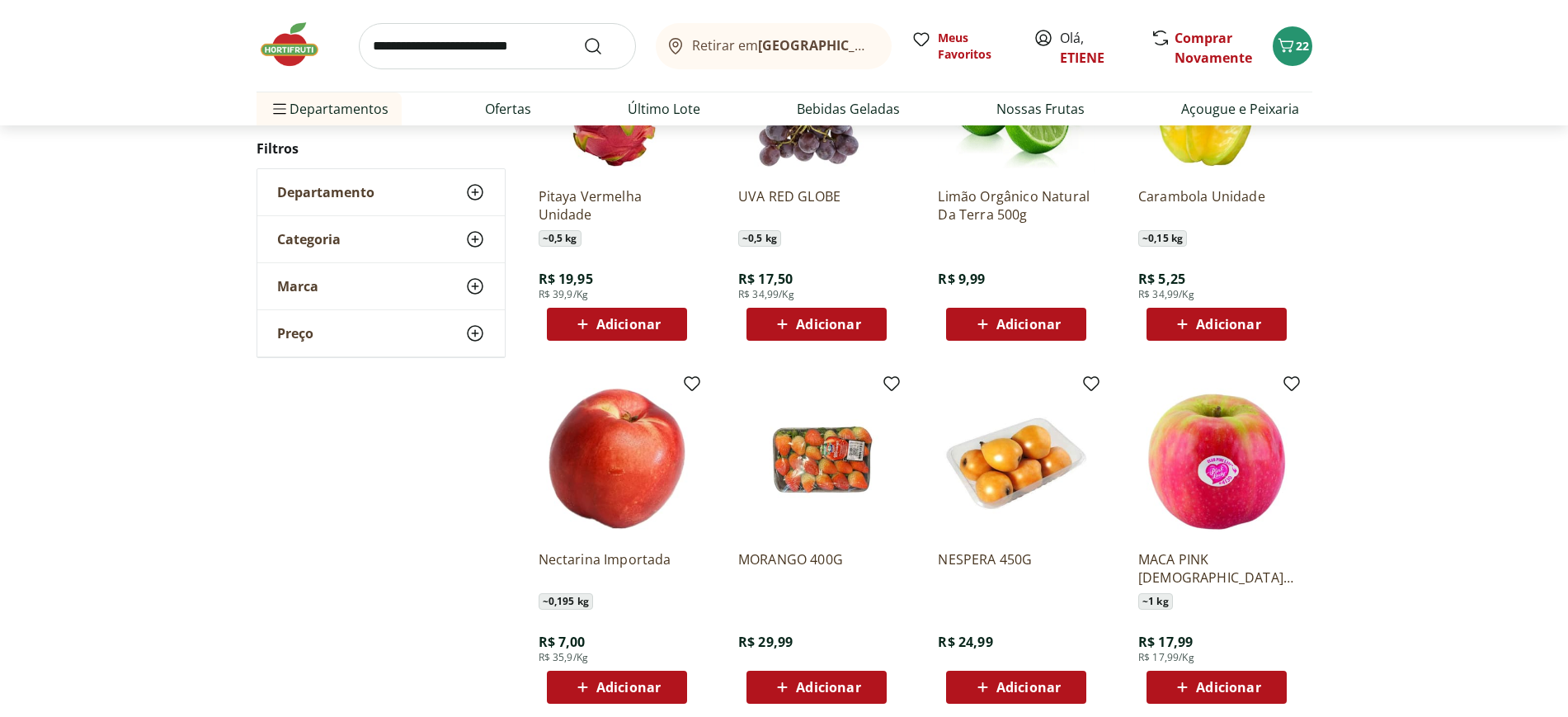
scroll to position [2992, 0]
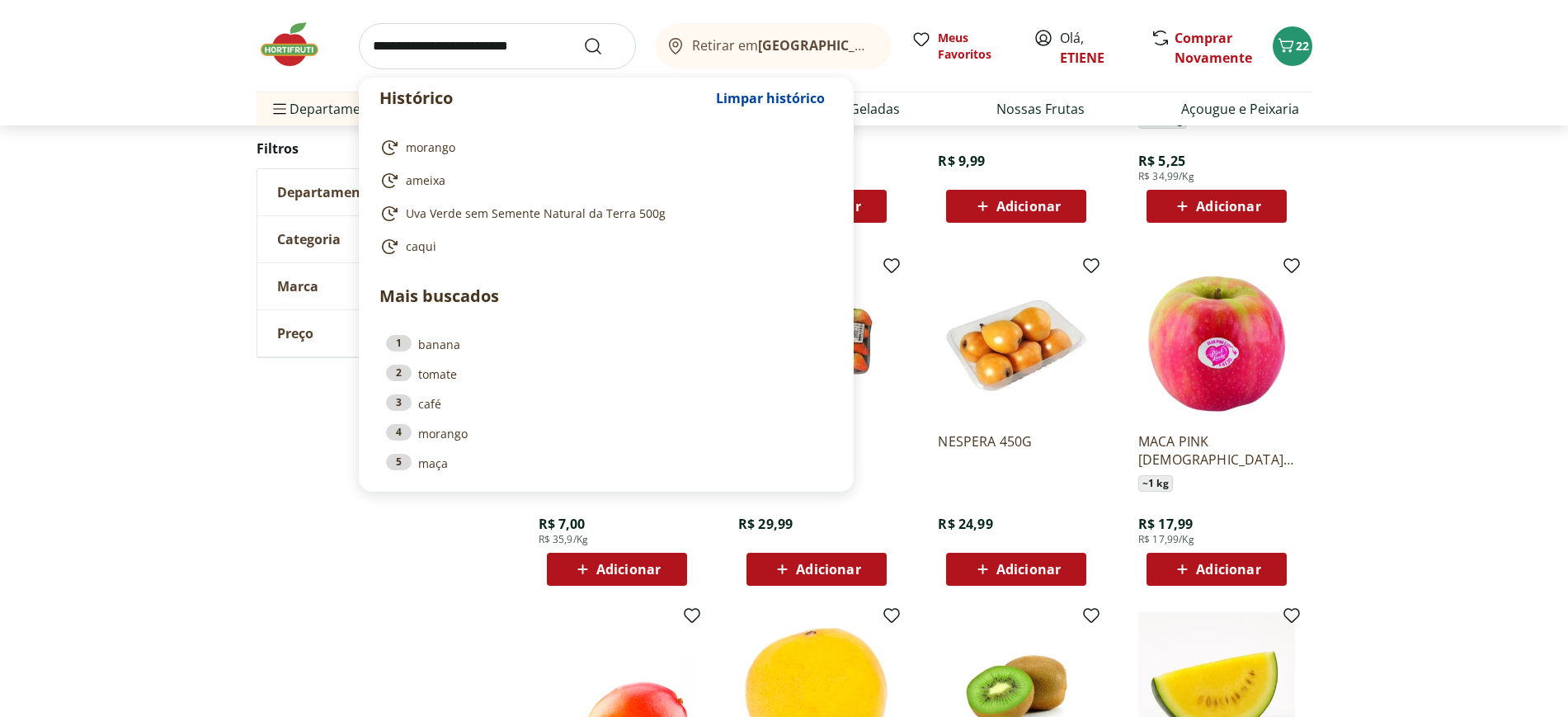
click at [485, 38] on input "search" at bounding box center [497, 46] width 277 height 46
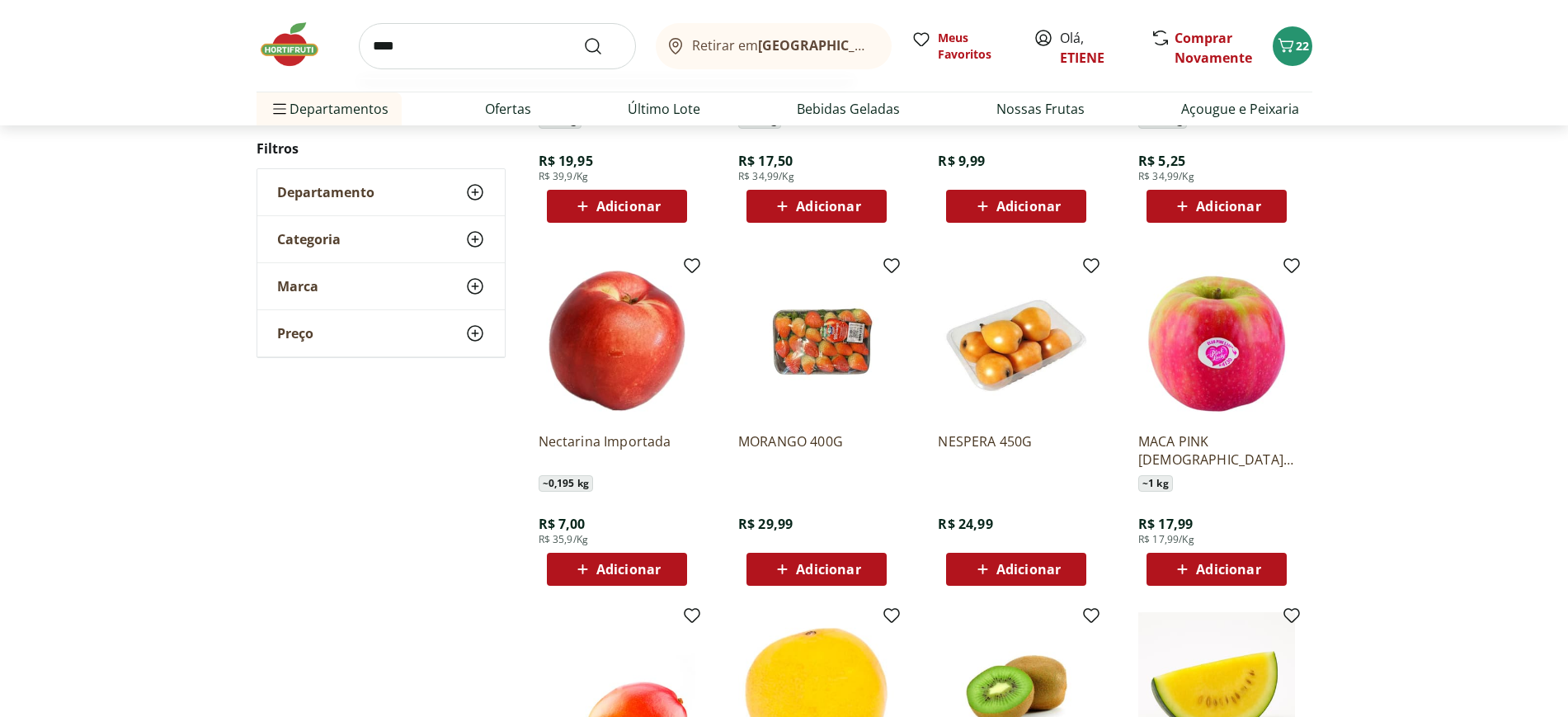
type input "*****"
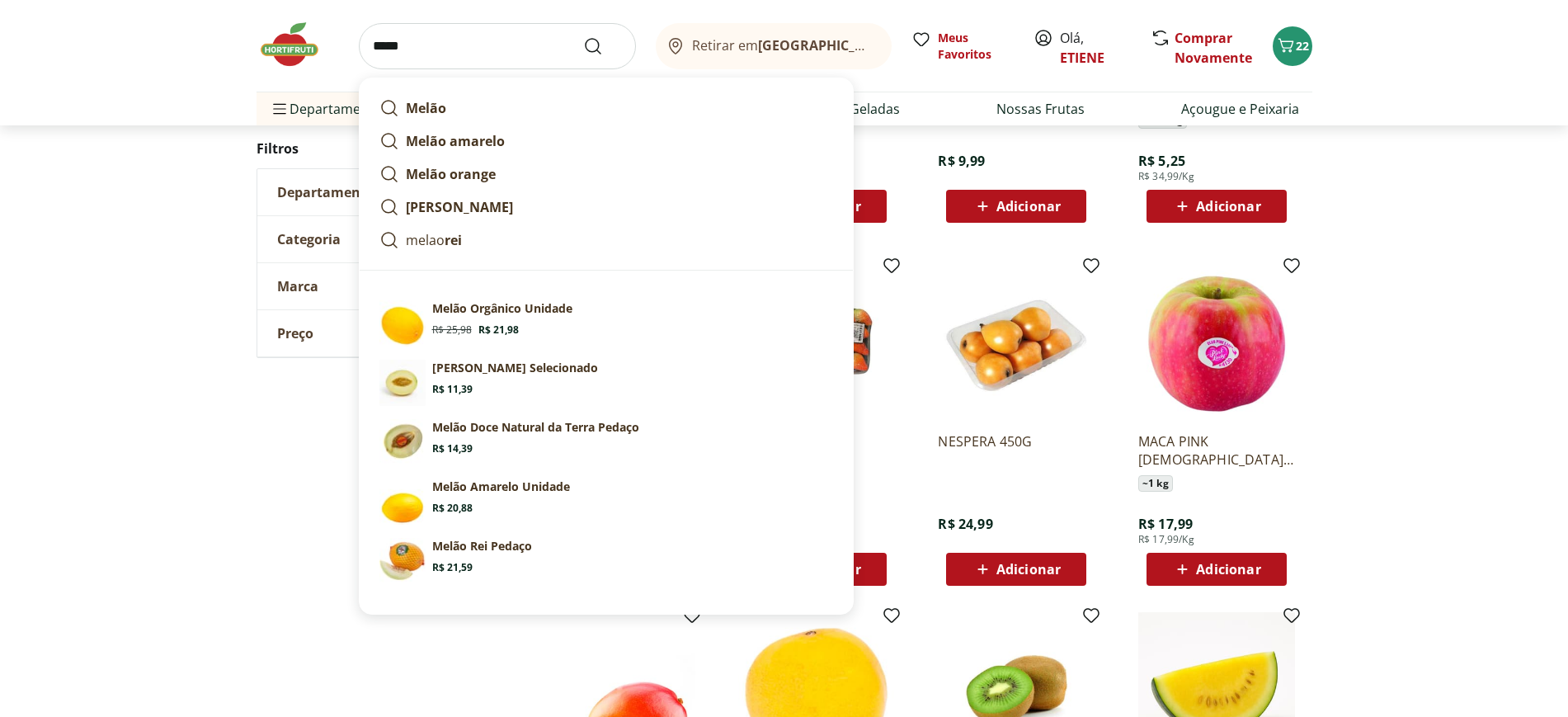
click button "Submit Search" at bounding box center [604, 46] width 40 height 20
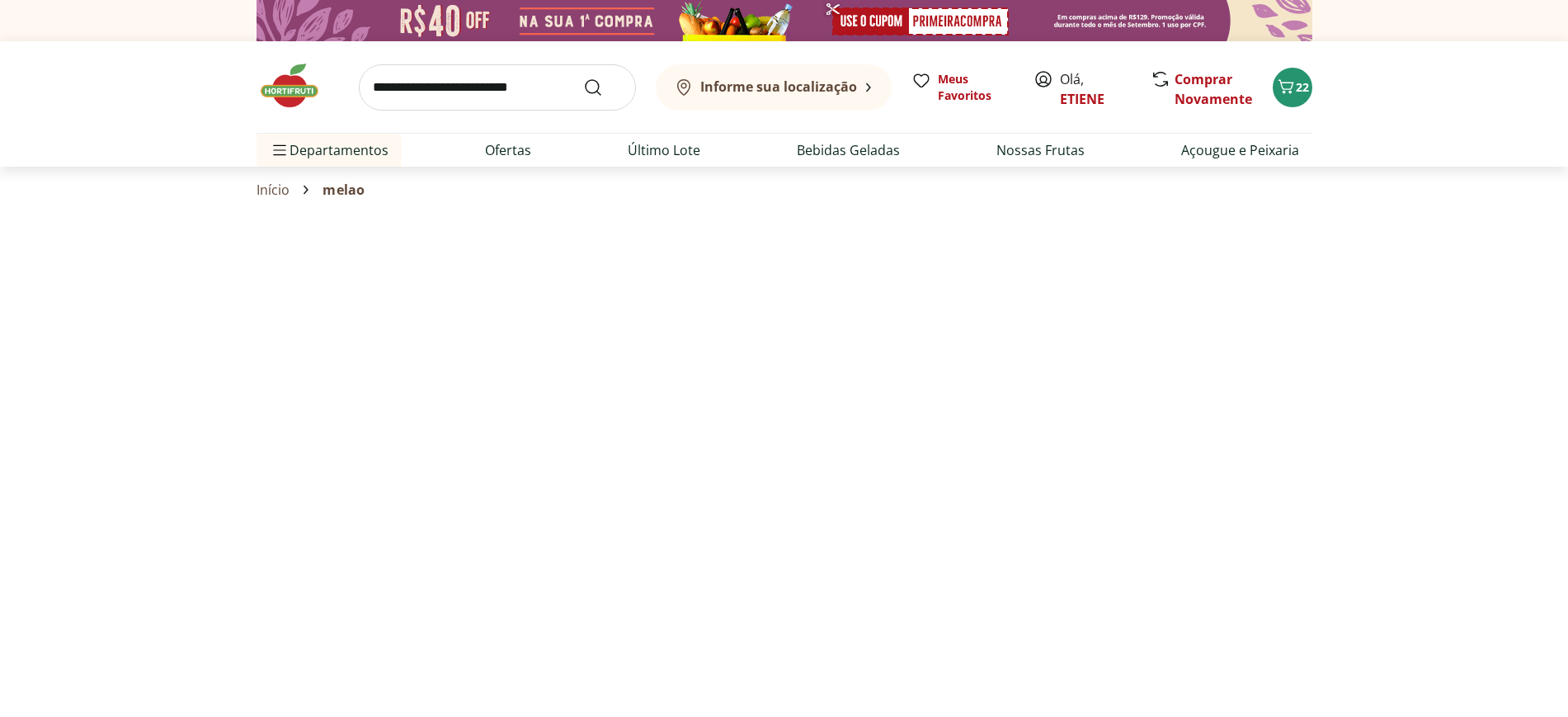
select select "**********"
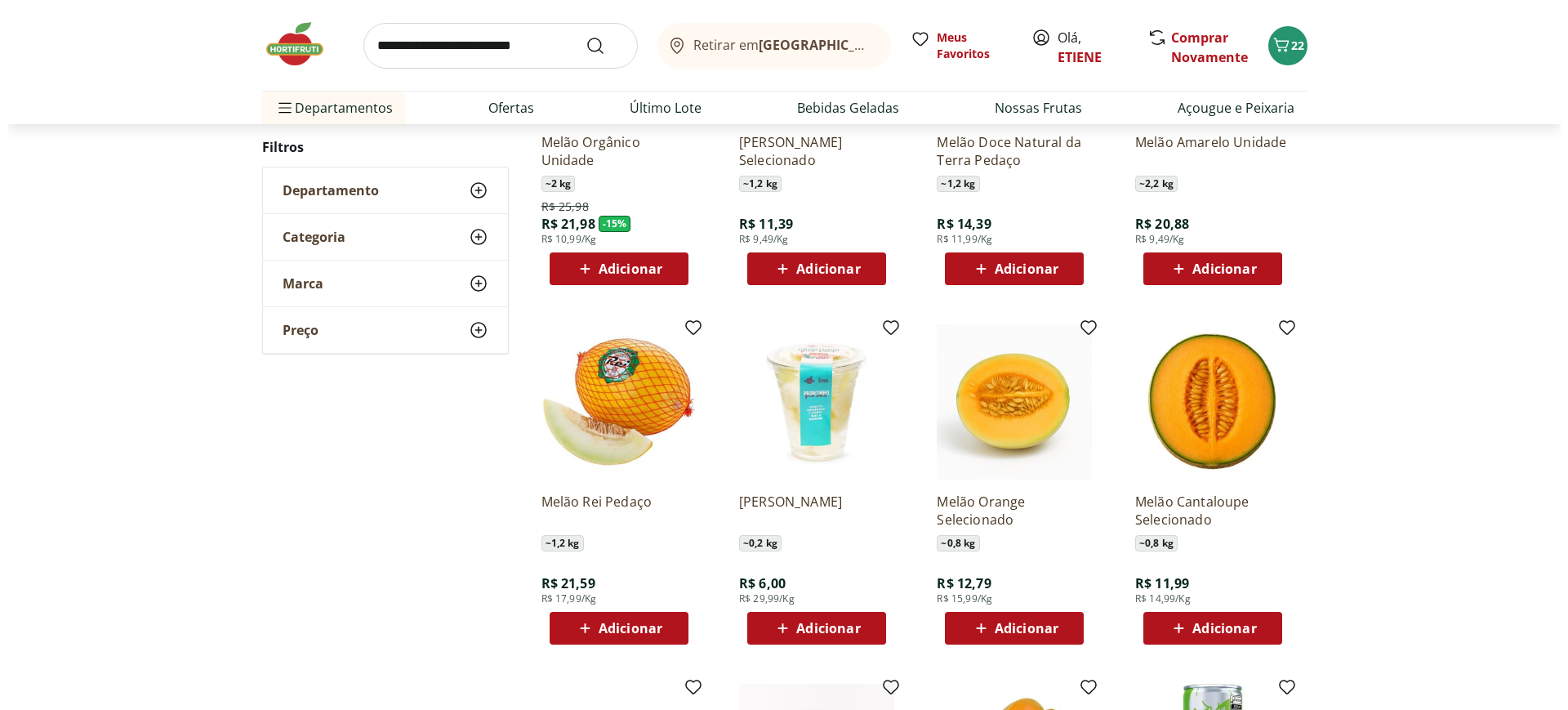
scroll to position [103, 0]
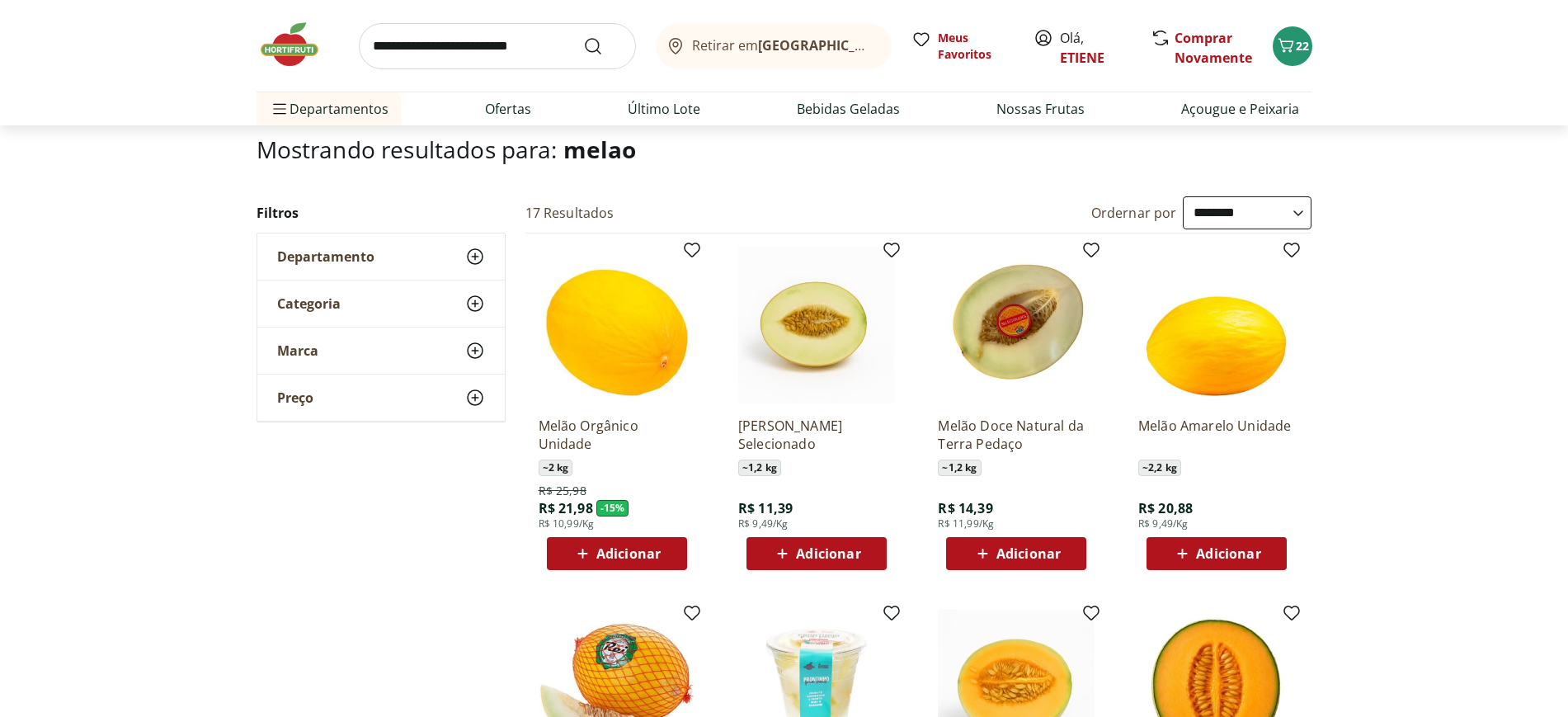
click at [807, 554] on span "Adicionar" at bounding box center [828, 553] width 64 height 13
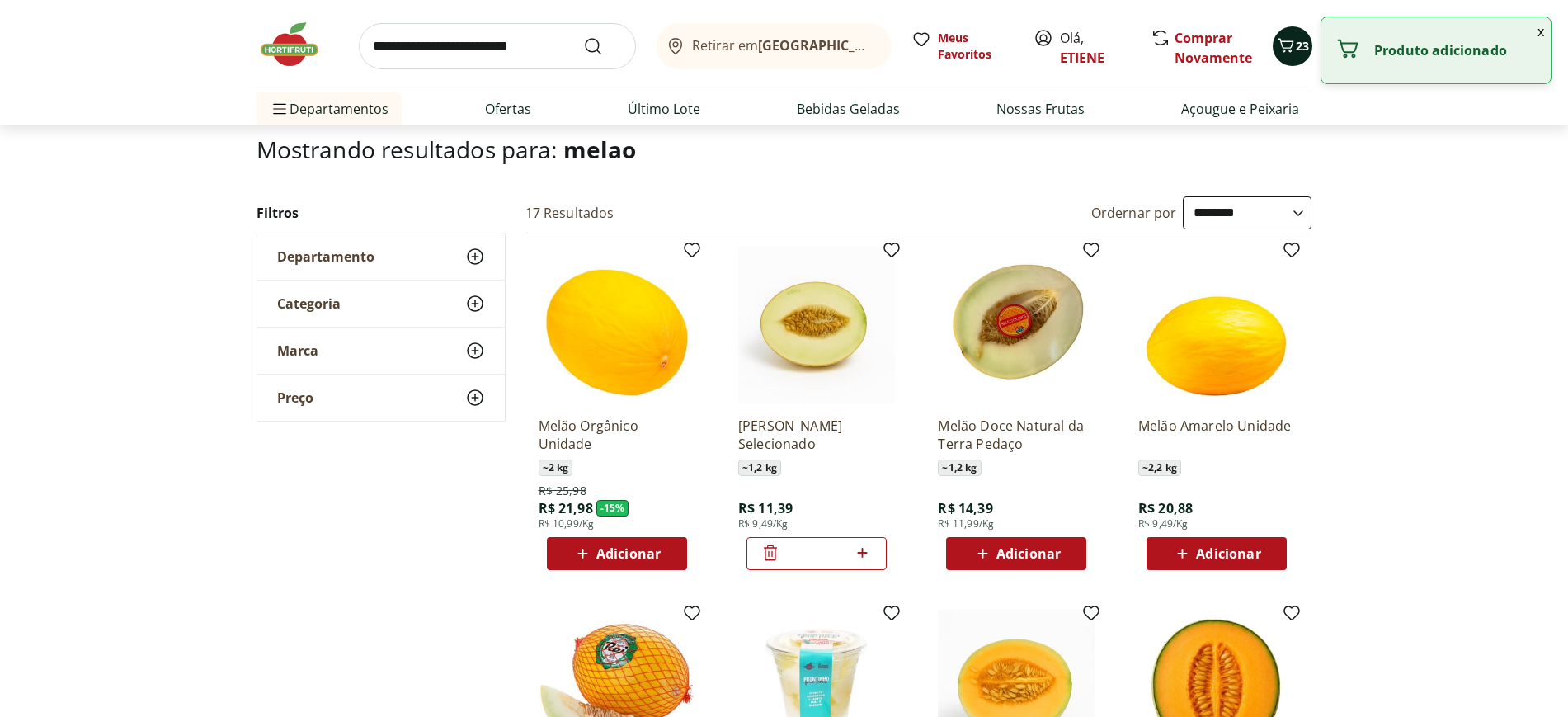
click at [1286, 40] on icon "Carrinho" at bounding box center [1285, 45] width 16 height 14
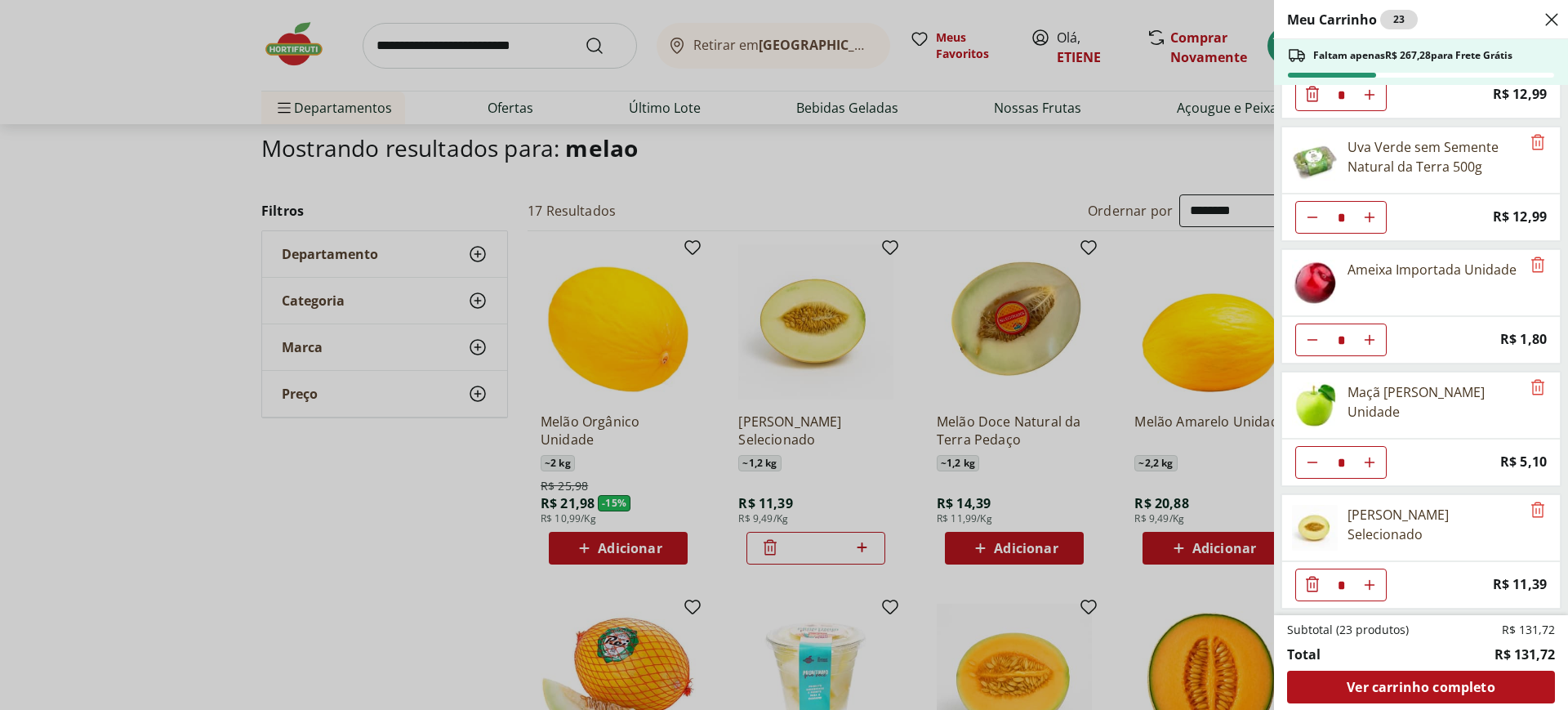
scroll to position [702, 0]
click at [1389, 681] on span "Ver carrinho completo" at bounding box center [1421, 687] width 148 height 13
